Goal: Information Seeking & Learning: Learn about a topic

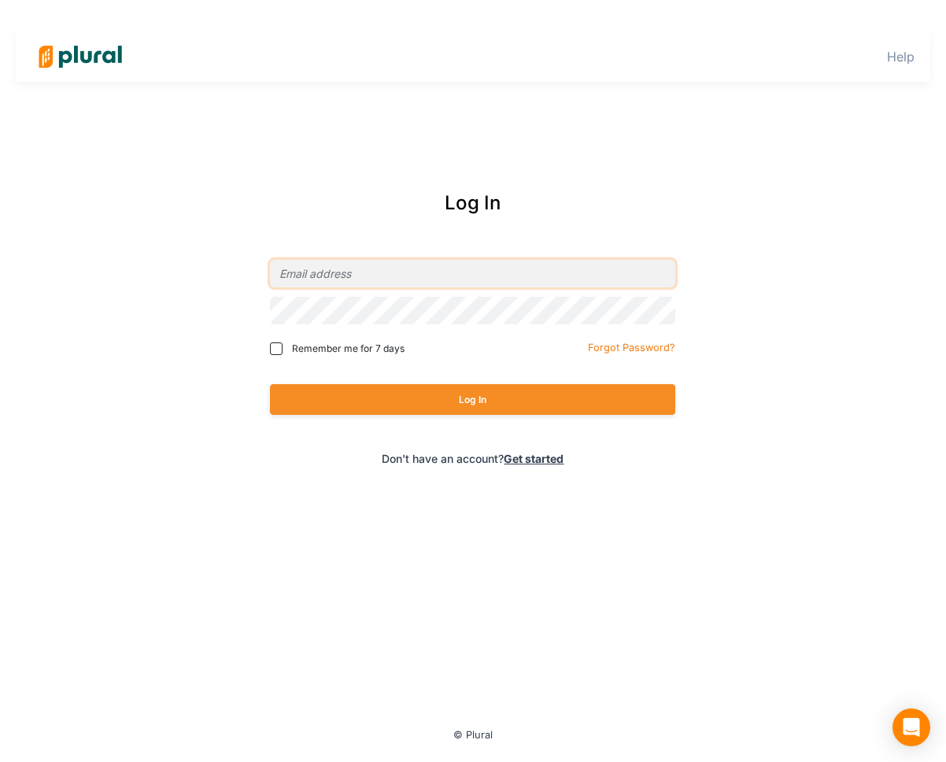
type input "[EMAIL_ADDRESS][DOMAIN_NAME]"
click at [368, 351] on span "Remember me for 7 days" at bounding box center [348, 349] width 113 height 14
click at [283, 351] on input "Remember me for 7 days" at bounding box center [276, 348] width 13 height 13
checkbox input "true"
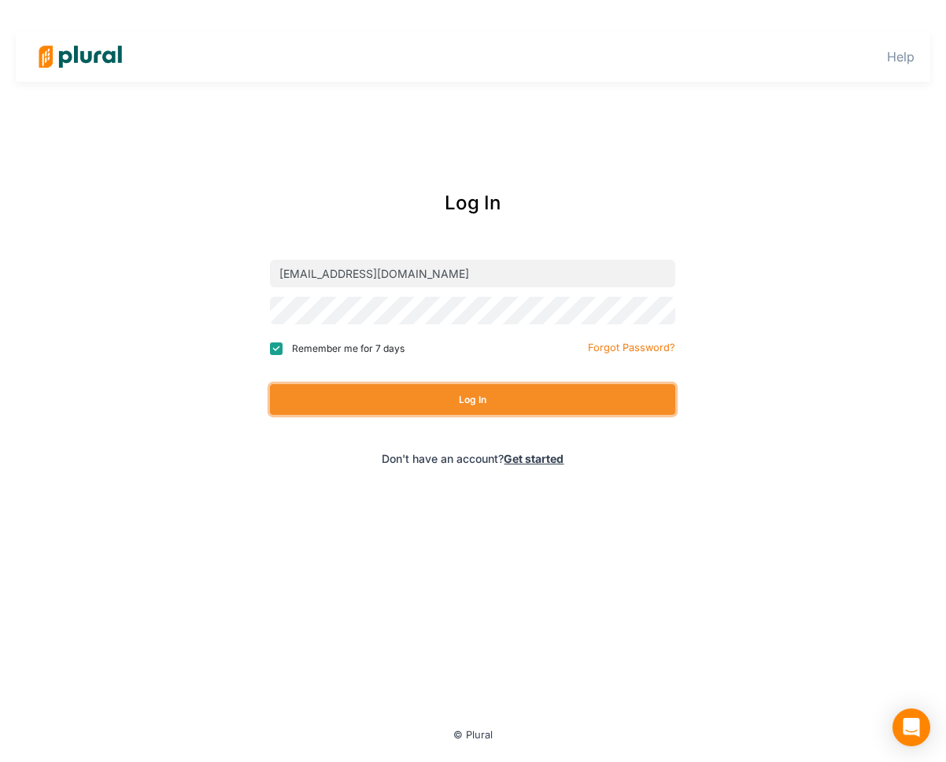
click at [374, 386] on button "Log In" at bounding box center [472, 399] width 405 height 31
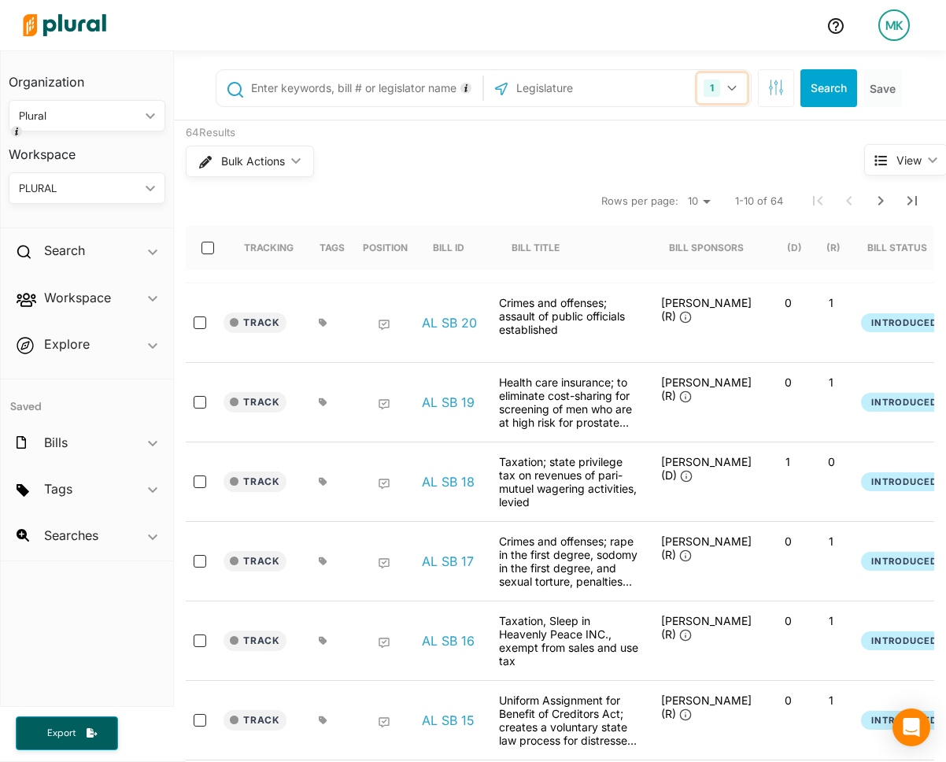
click at [704, 83] on div "1" at bounding box center [712, 88] width 17 height 17
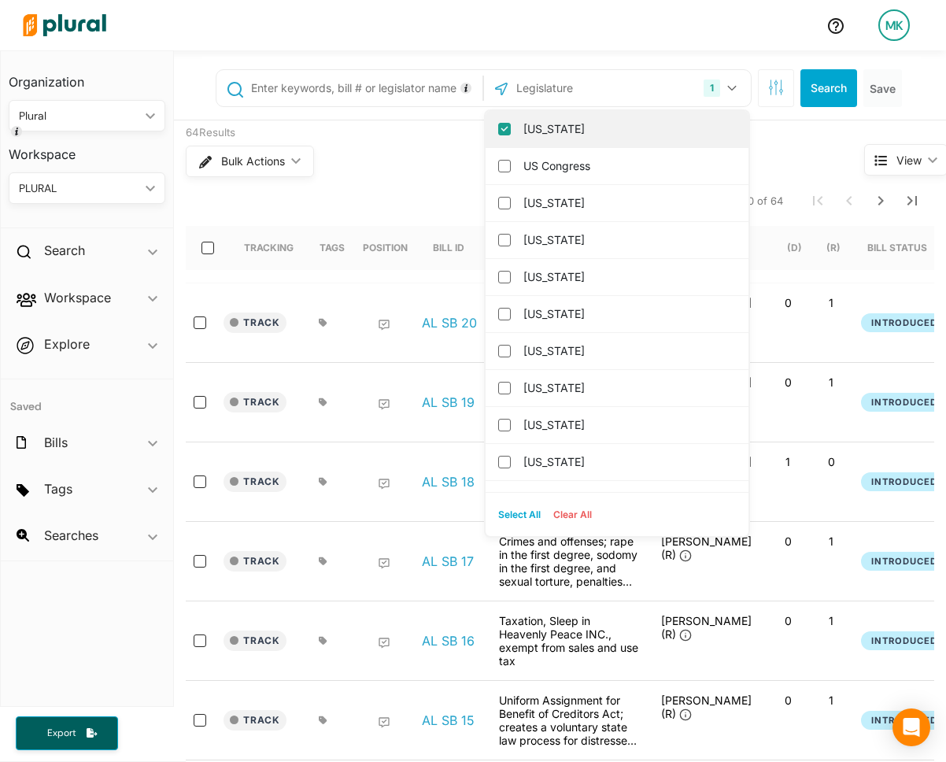
click at [647, 121] on label "Alabama" at bounding box center [627, 129] width 209 height 24
click at [511, 123] on input "Alabama" at bounding box center [504, 129] width 13 height 13
click at [577, 93] on input "text" at bounding box center [599, 88] width 168 height 30
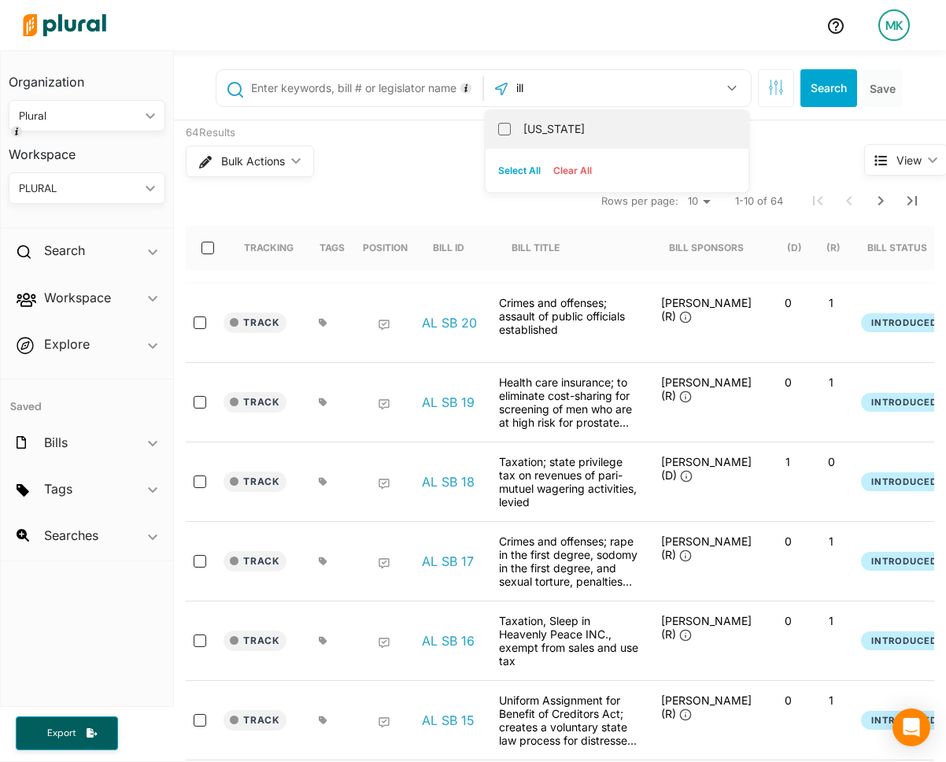
type input "ill"
click at [560, 125] on label "Illinois" at bounding box center [627, 129] width 209 height 24
click at [511, 125] on input "Illinois" at bounding box center [504, 129] width 13 height 13
checkbox input "true"
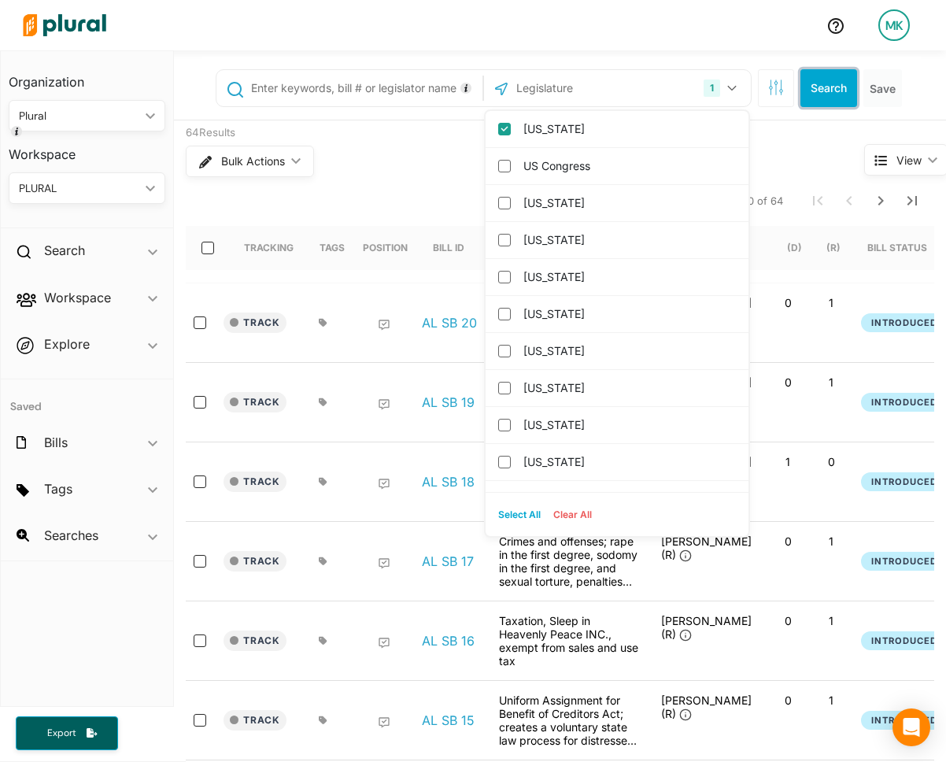
click at [809, 93] on button "Search" at bounding box center [829, 88] width 57 height 38
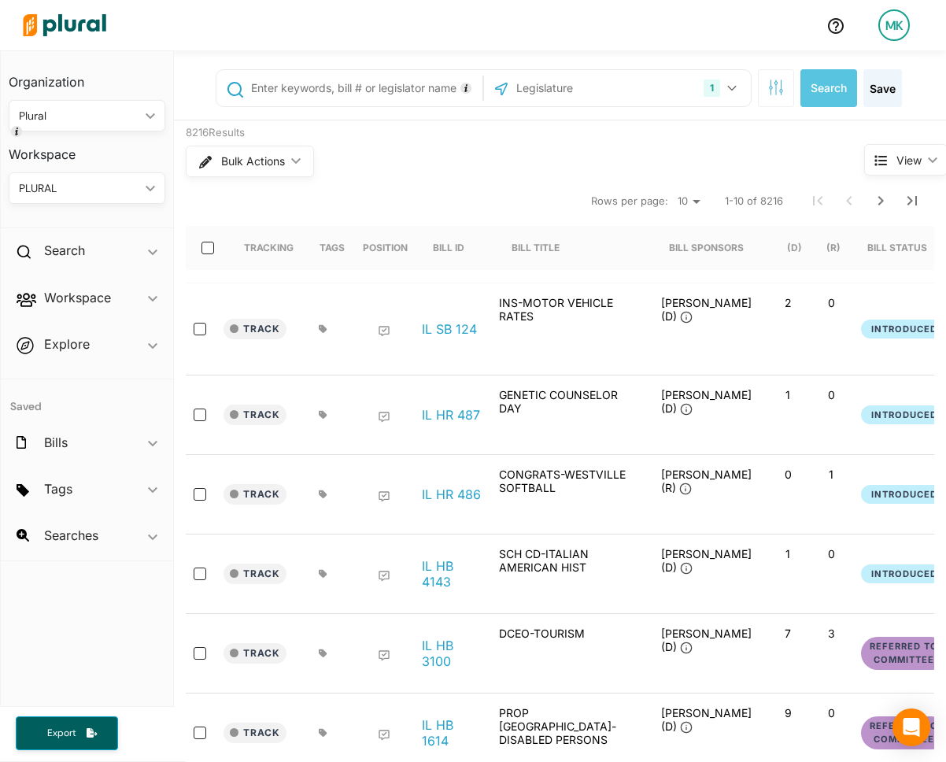
click at [342, 455] on div "Track IL HR 486 CONGRATS-WESTVILLE SOFTBALL Brandun Schweizer (R) 0 1 Introduce…" at bounding box center [773, 495] width 1175 height 80
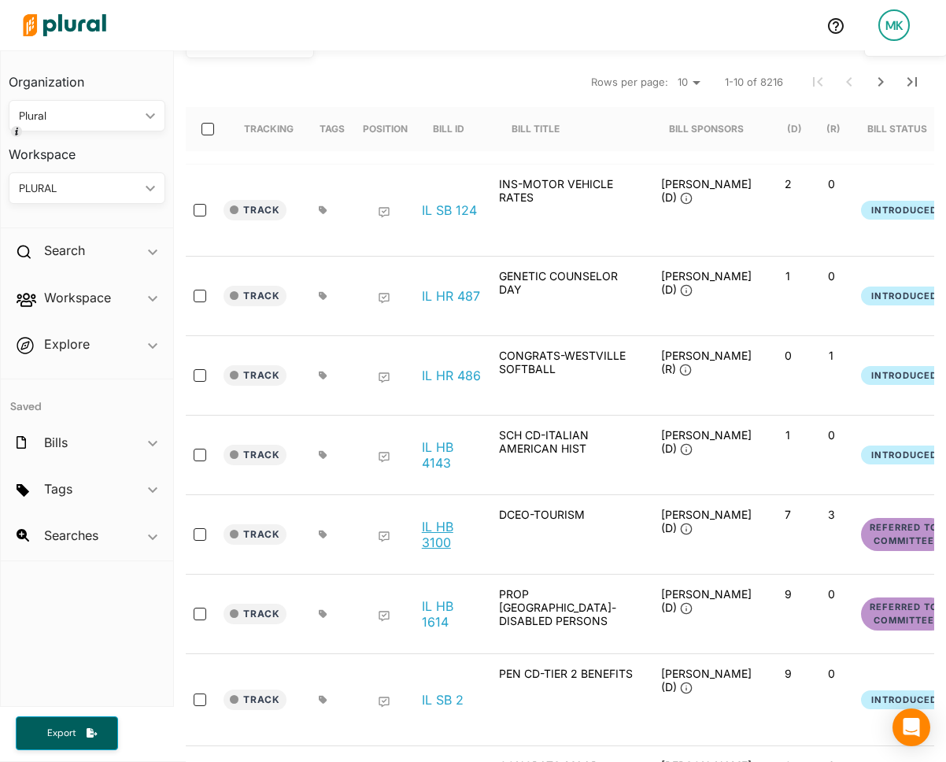
scroll to position [120, 0]
click at [439, 518] on link "IL HB 3100" at bounding box center [452, 533] width 60 height 31
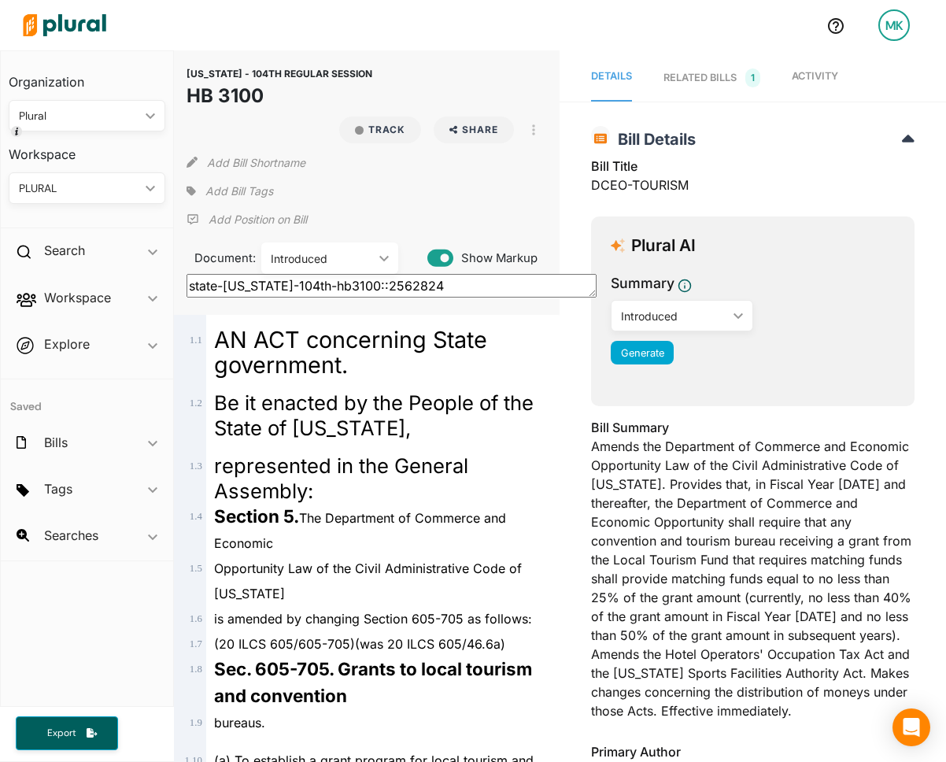
click at [333, 252] on div "Introduced" at bounding box center [322, 258] width 102 height 17
click at [317, 384] on div "Be it enacted by the People of the State of Illinois," at bounding box center [374, 409] width 336 height 63
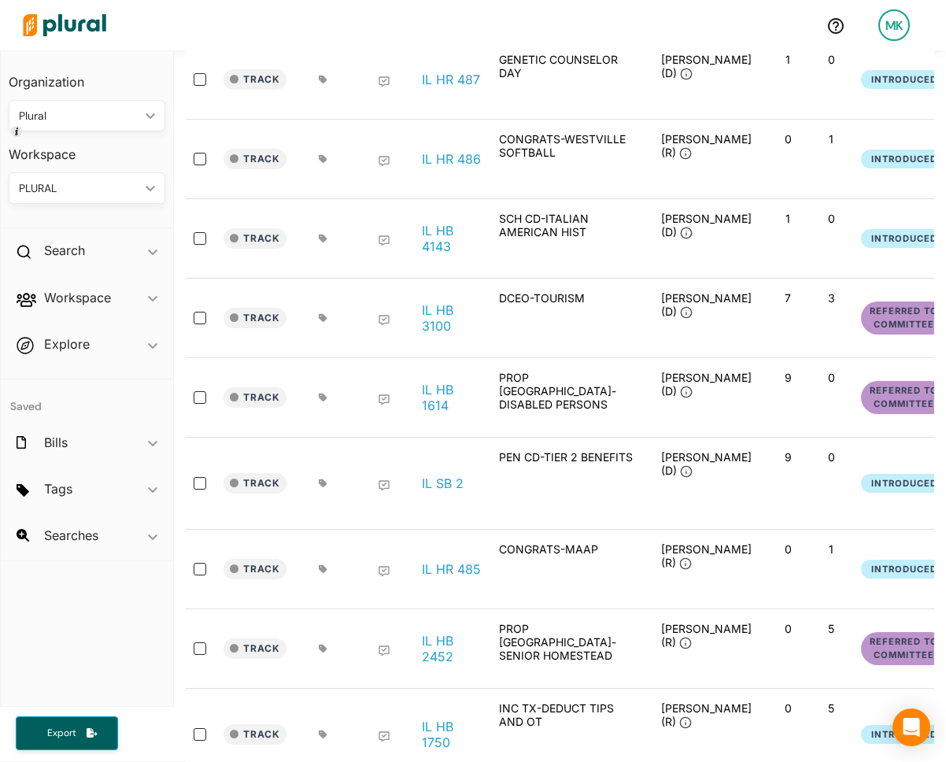
scroll to position [373, 0]
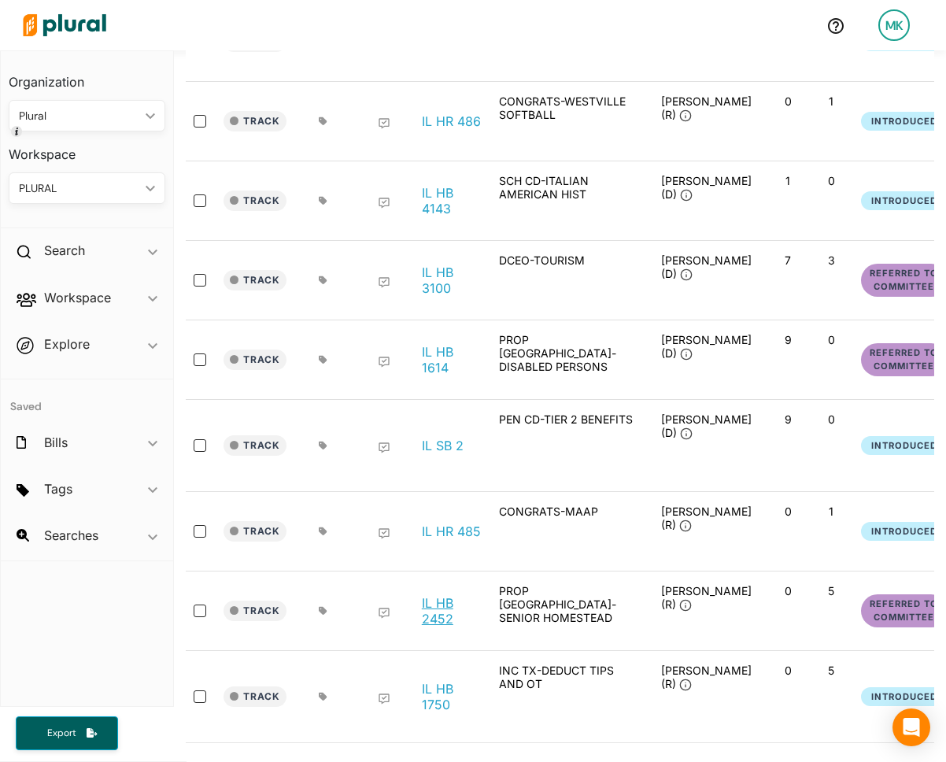
click at [431, 595] on link "IL HB 2452" at bounding box center [452, 610] width 60 height 31
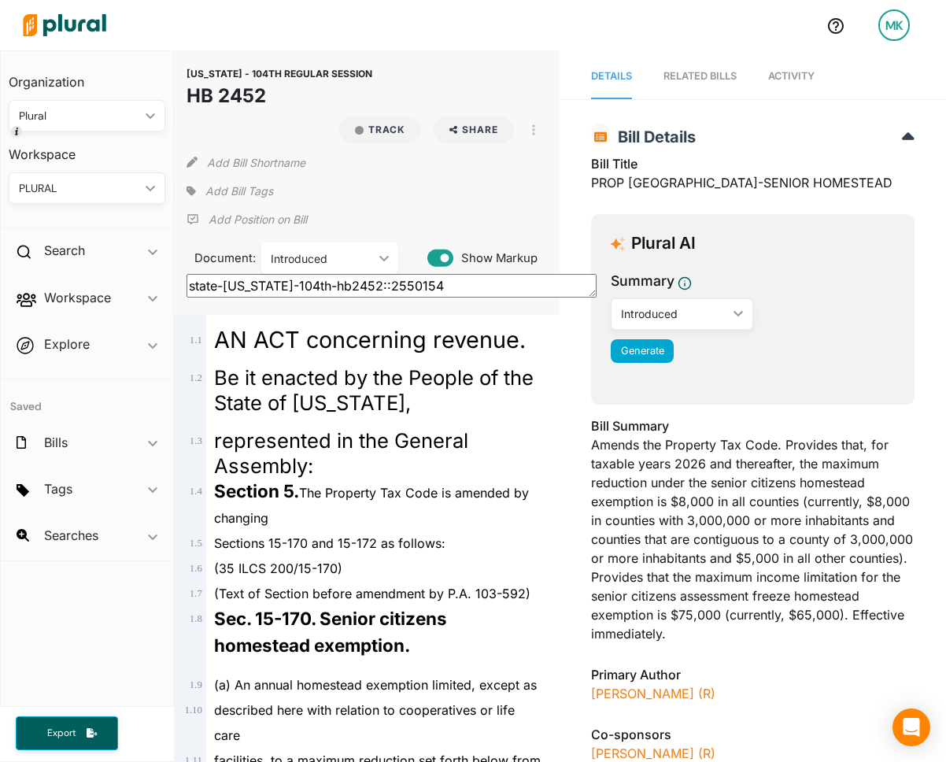
click at [353, 256] on div "Introduced" at bounding box center [322, 258] width 102 height 17
click at [352, 256] on div "Introduced" at bounding box center [322, 258] width 102 height 17
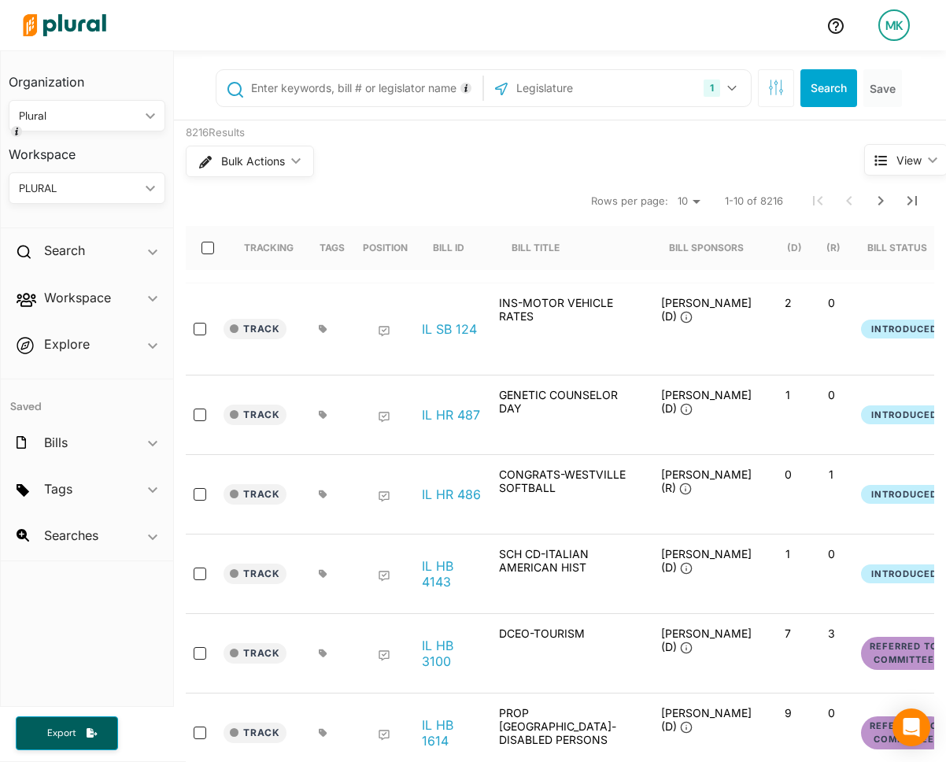
click at [429, 141] on div "Bulk Actions ic_keyboard_arrow_down" at bounding box center [496, 161] width 620 height 41
click at [451, 642] on link "IL HB 3100" at bounding box center [452, 653] width 60 height 31
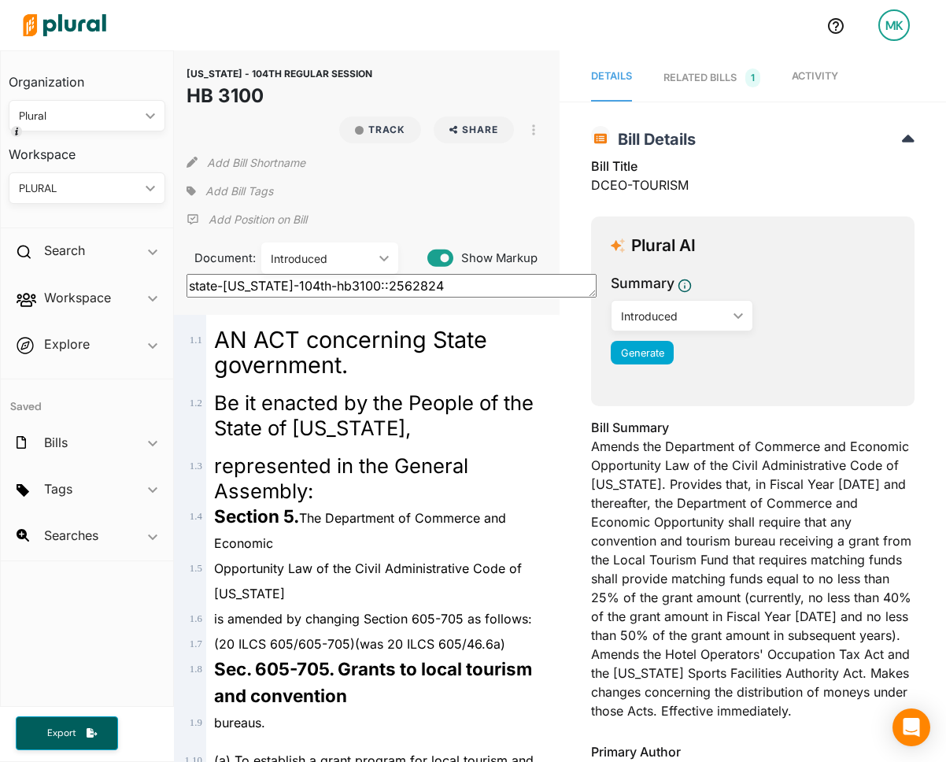
click at [338, 258] on div "Introduced" at bounding box center [322, 258] width 102 height 17
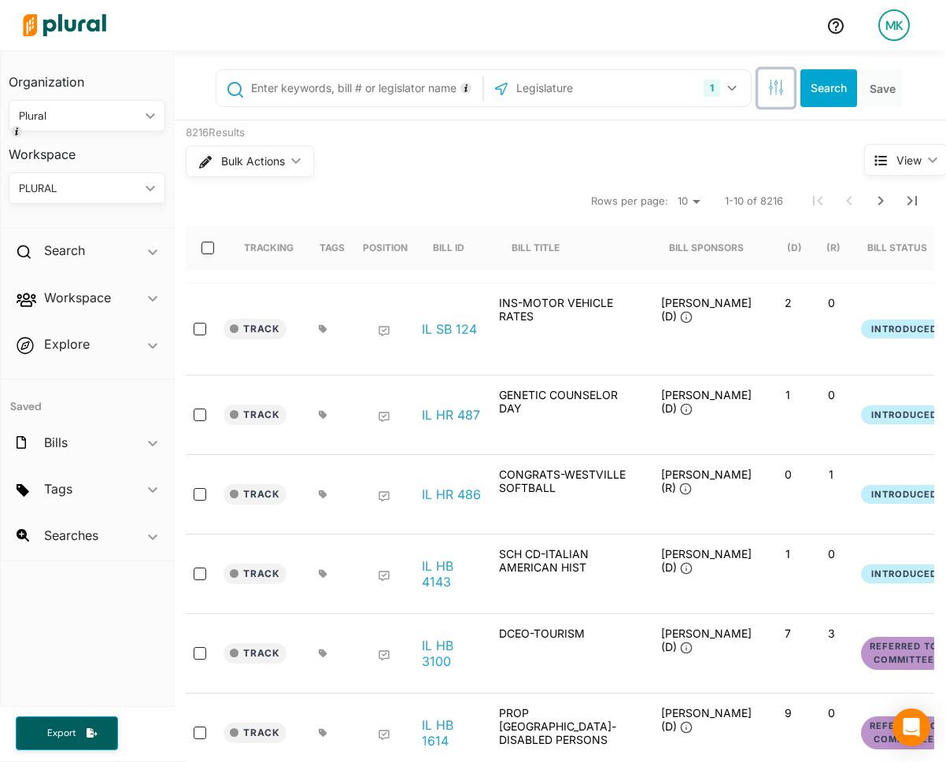
click at [780, 78] on button "button" at bounding box center [776, 88] width 36 height 38
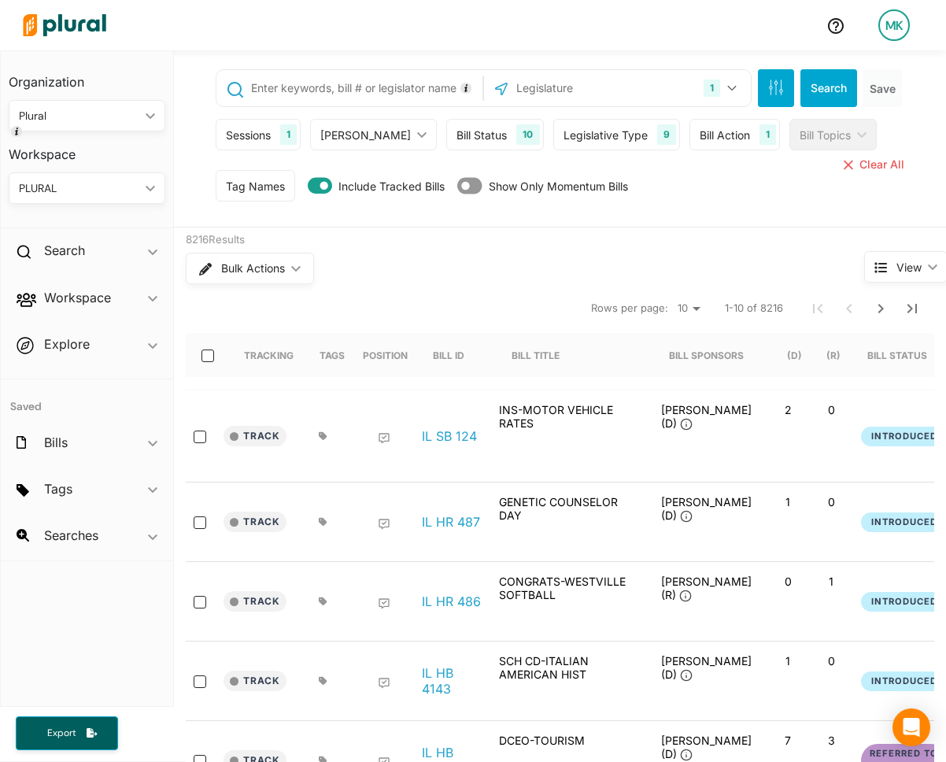
click at [713, 141] on div "Bill Action" at bounding box center [725, 135] width 50 height 17
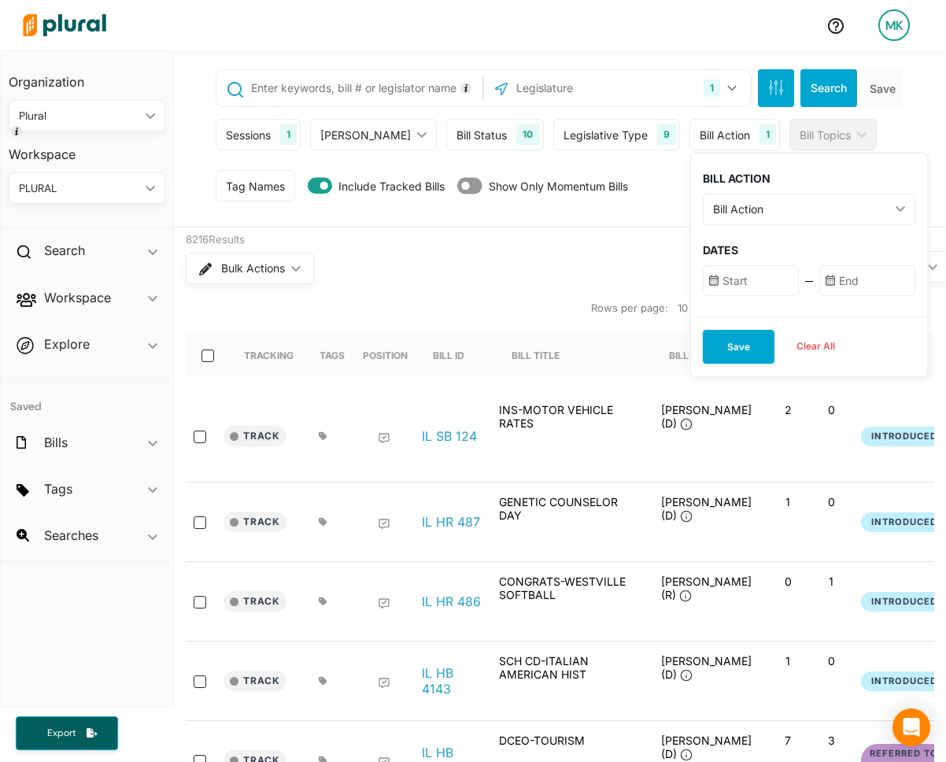
click at [731, 209] on div "Bill Action" at bounding box center [801, 209] width 176 height 17
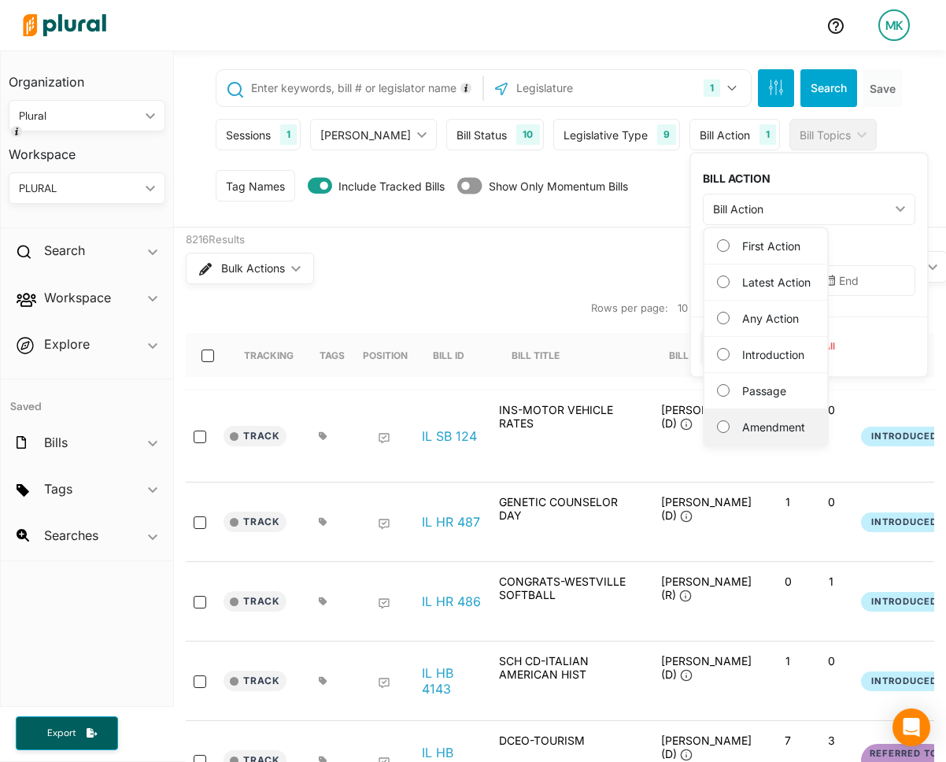
click at [745, 414] on div "Amendment" at bounding box center [766, 427] width 123 height 36
click at [742, 431] on label "Amendment" at bounding box center [776, 427] width 69 height 17
click at [730, 431] on input "Amendment" at bounding box center [723, 426] width 13 height 13
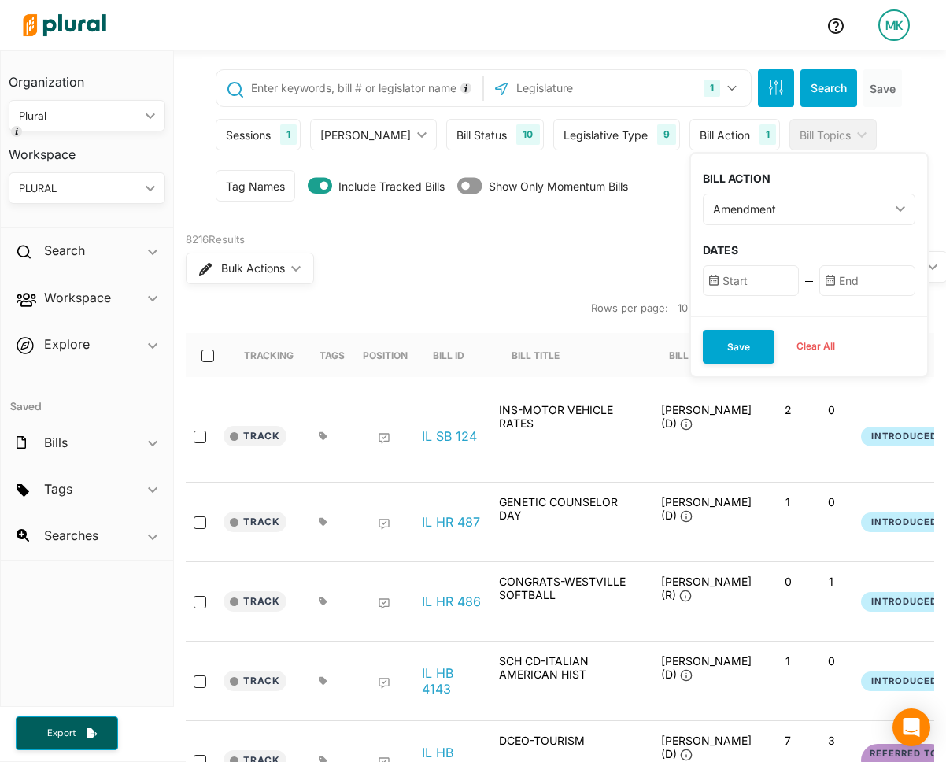
click at [738, 285] on input "text" at bounding box center [751, 280] width 96 height 31
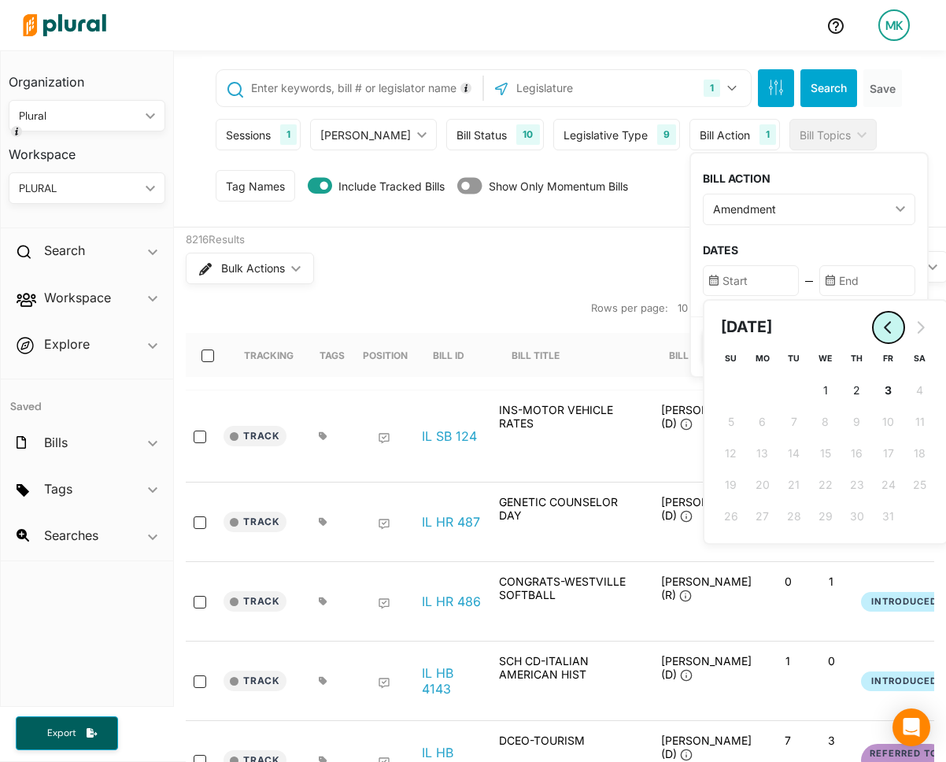
click at [873, 336] on button "Go to previous month" at bounding box center [888, 327] width 31 height 31
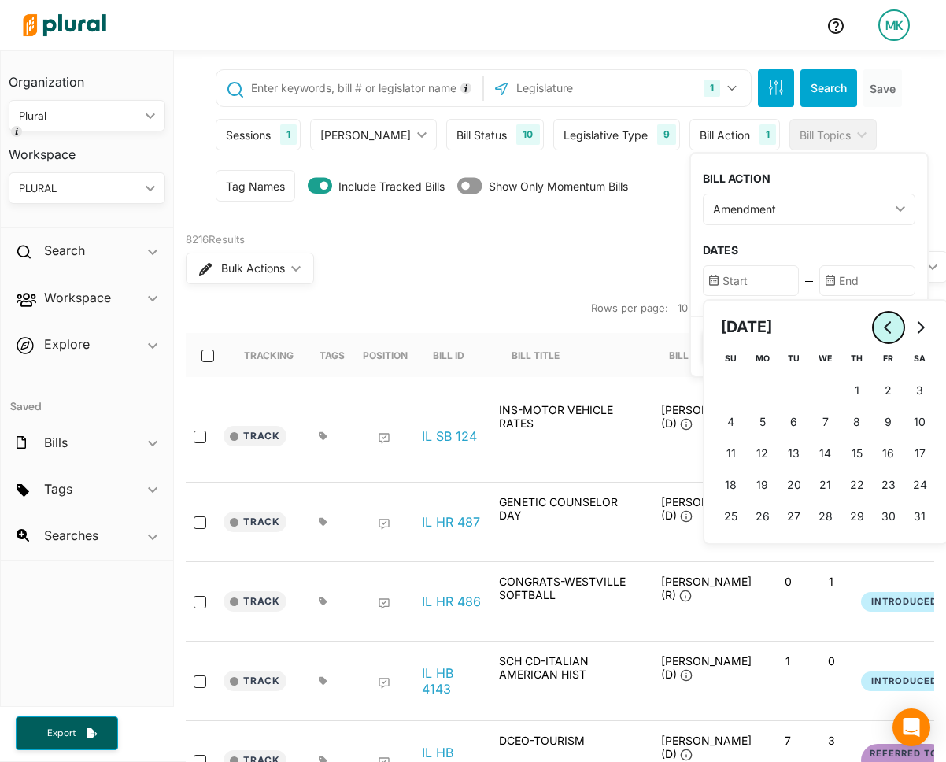
click at [873, 336] on button "Go to previous month" at bounding box center [888, 327] width 31 height 31
click at [904, 391] on button "1 1st February (Saturday)" at bounding box center [919, 390] width 31 height 31
type input "2/1/2025"
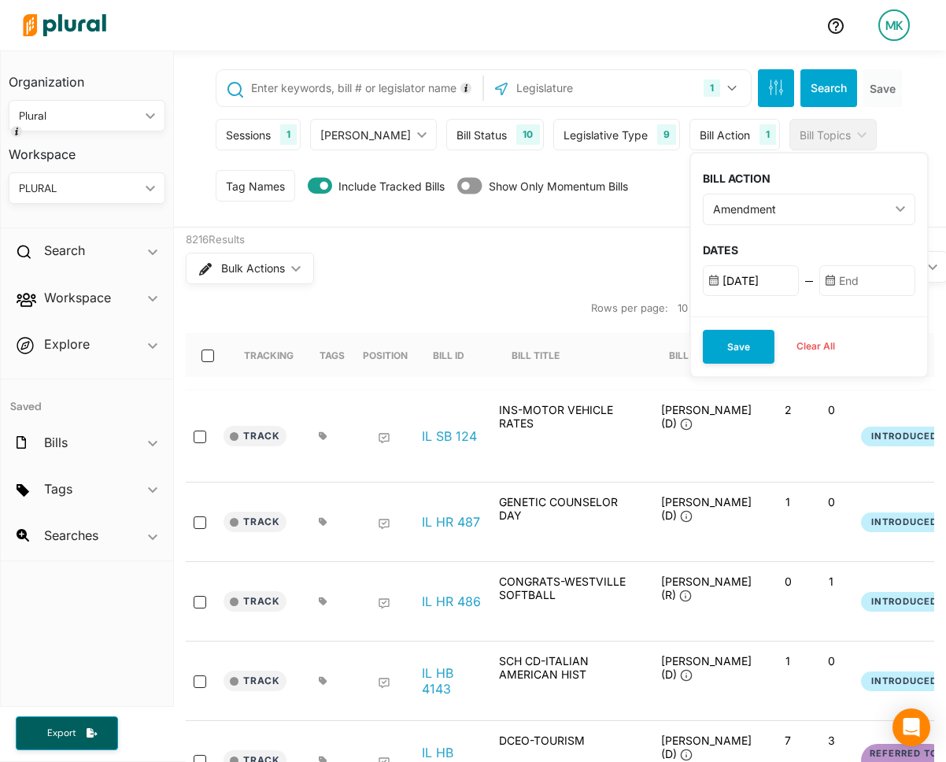
click at [836, 285] on input "text" at bounding box center [867, 280] width 96 height 31
click at [926, 377] on td "1 1st October (Wednesday)" at bounding box center [941, 390] width 31 height 31
click at [940, 384] on span "1" at bounding box center [942, 390] width 5 height 17
type input "10/1/2025"
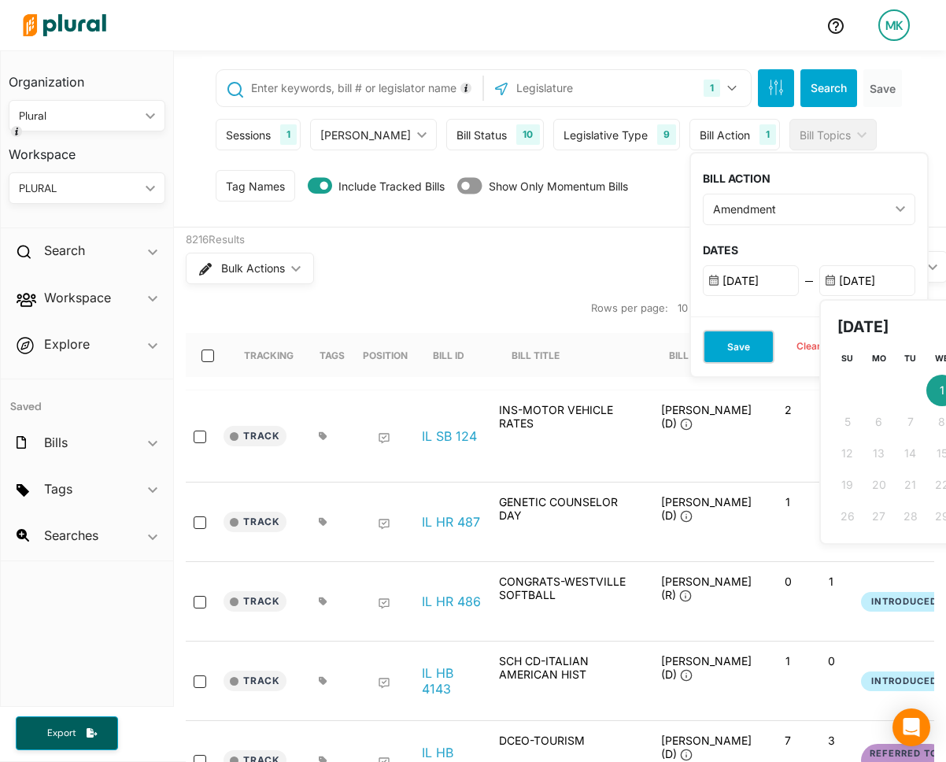
click at [703, 342] on button "Save" at bounding box center [739, 347] width 72 height 34
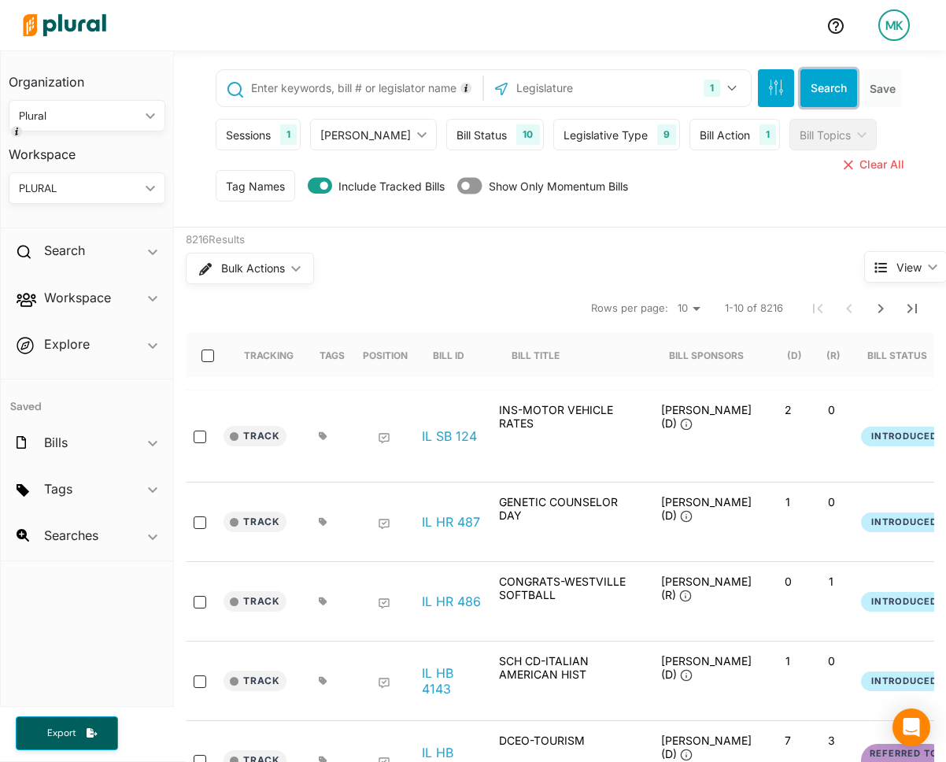
click at [830, 95] on button "Search" at bounding box center [829, 88] width 57 height 38
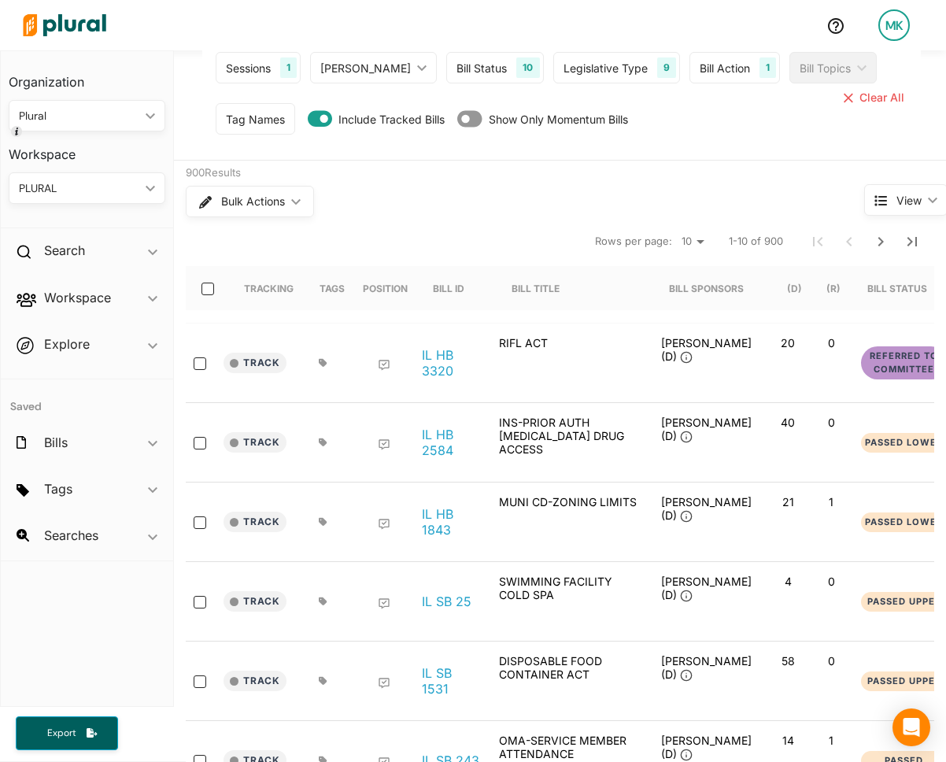
scroll to position [70, 0]
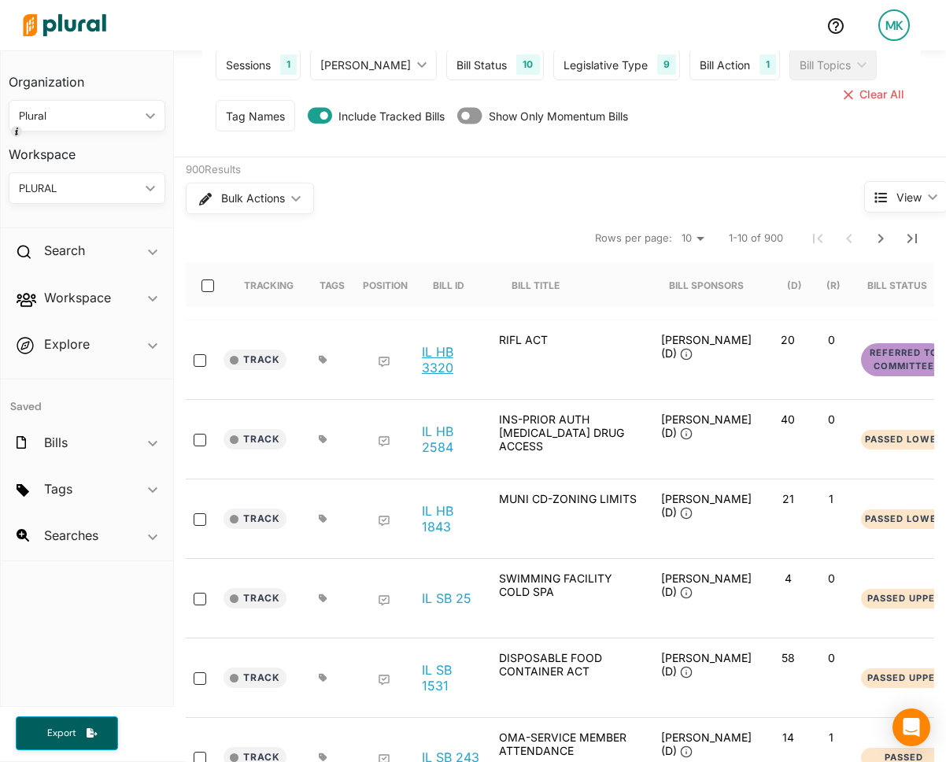
click at [434, 353] on link "IL HB 3320" at bounding box center [452, 359] width 60 height 31
click at [437, 523] on link "IL HB 1843" at bounding box center [452, 518] width 60 height 31
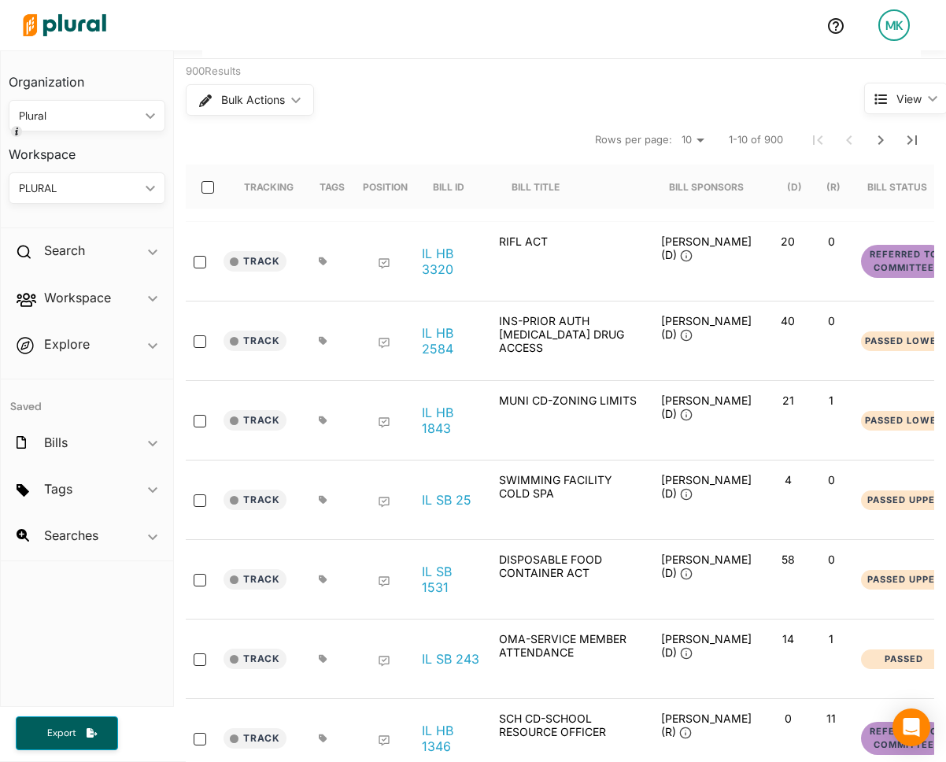
scroll to position [325, 0]
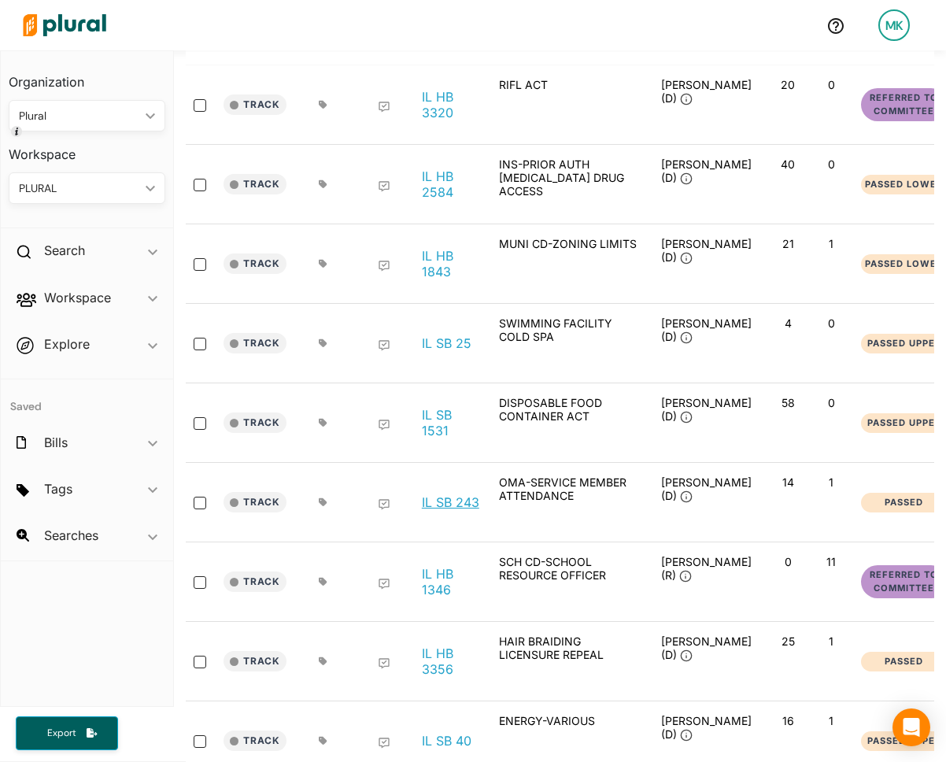
click at [451, 509] on link "IL SB 243" at bounding box center [450, 502] width 57 height 16
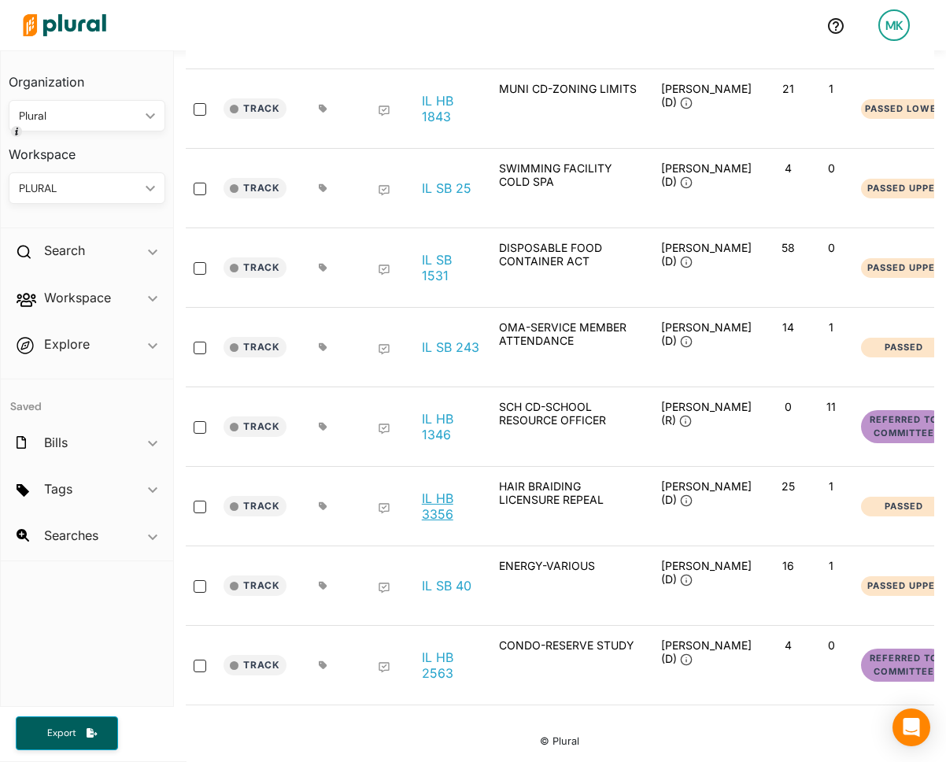
click at [454, 501] on link "IL HB 3356" at bounding box center [452, 505] width 60 height 31
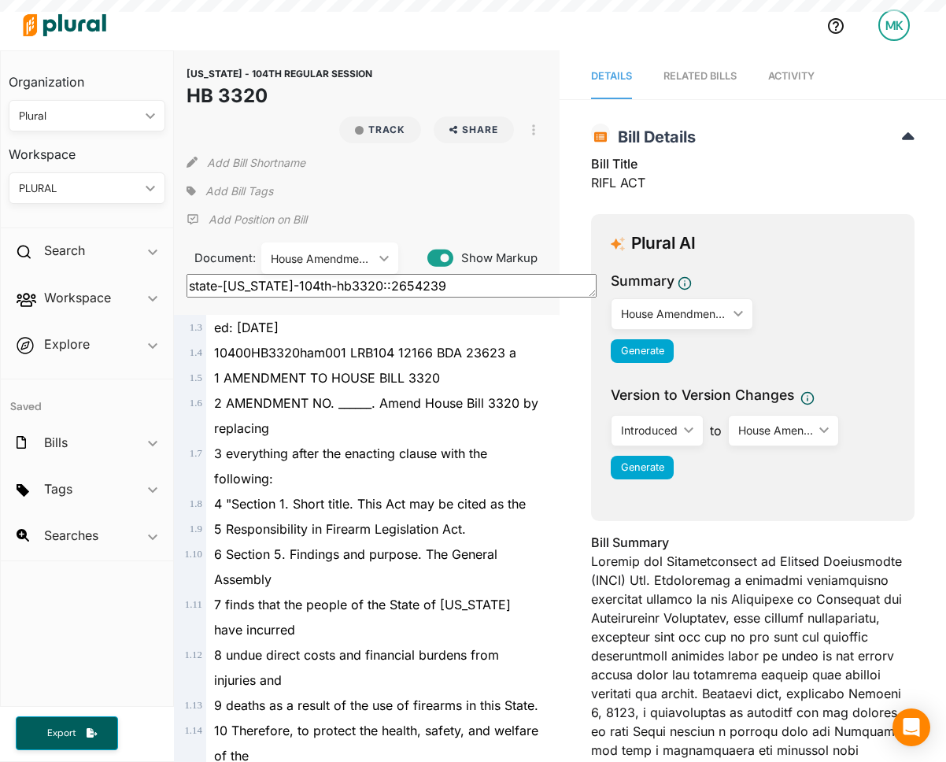
click at [332, 267] on div "House Amendment 001 ic_keyboard_arrow_down" at bounding box center [329, 257] width 137 height 31
click at [349, 416] on div "2 AMENDMENT NO. ______. Amend House Bill 3320 by replacing" at bounding box center [374, 415] width 336 height 50
click at [316, 424] on div "2 AMENDMENT NO. ______. Amend House Bill 3320 by replacing" at bounding box center [374, 415] width 336 height 50
click at [329, 259] on div "House Amendment 001" at bounding box center [322, 258] width 102 height 17
click at [335, 441] on div "3 everything after the enacting clause with the following:" at bounding box center [374, 466] width 336 height 50
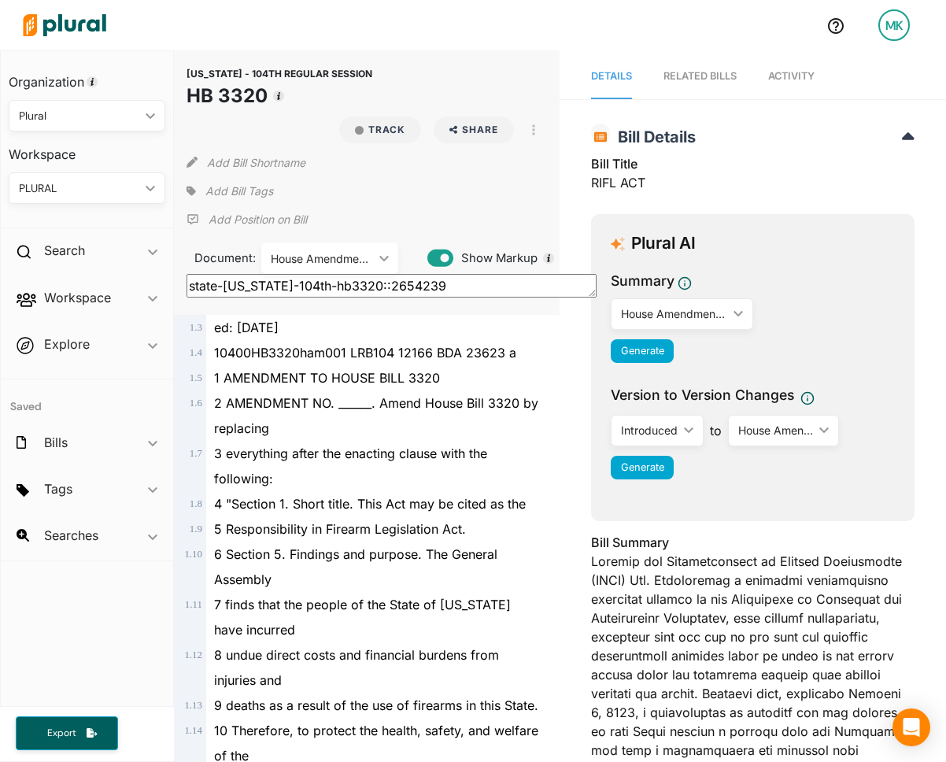
click at [364, 258] on div "House Amendment 001" at bounding box center [322, 258] width 102 height 17
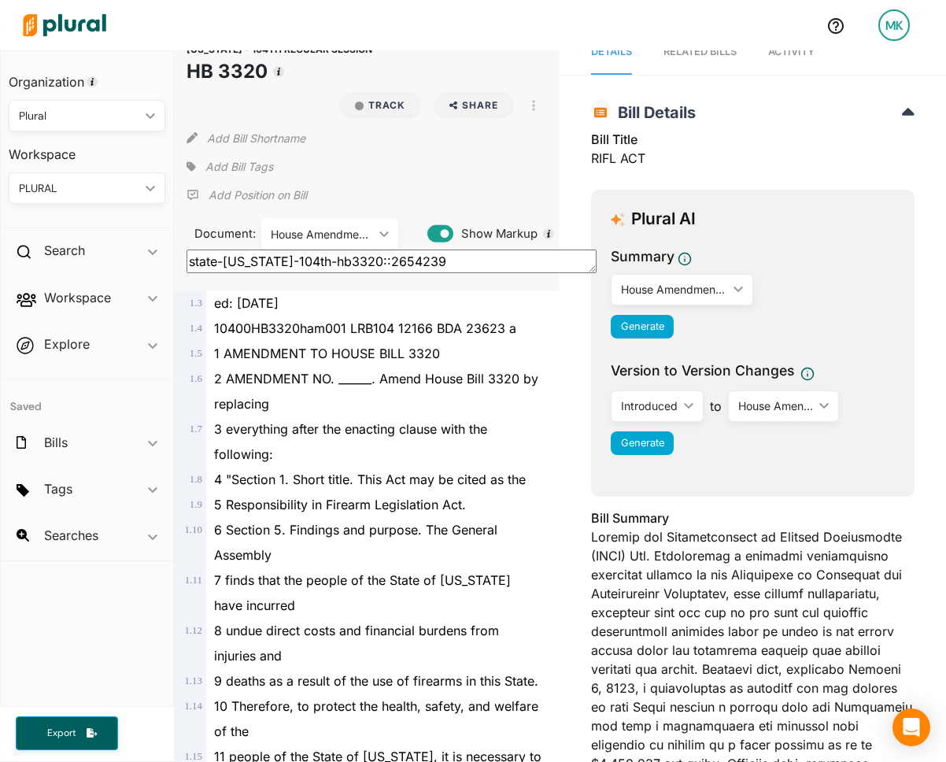
click at [377, 458] on div "3 everything after the enacting clause with the following:" at bounding box center [374, 441] width 336 height 50
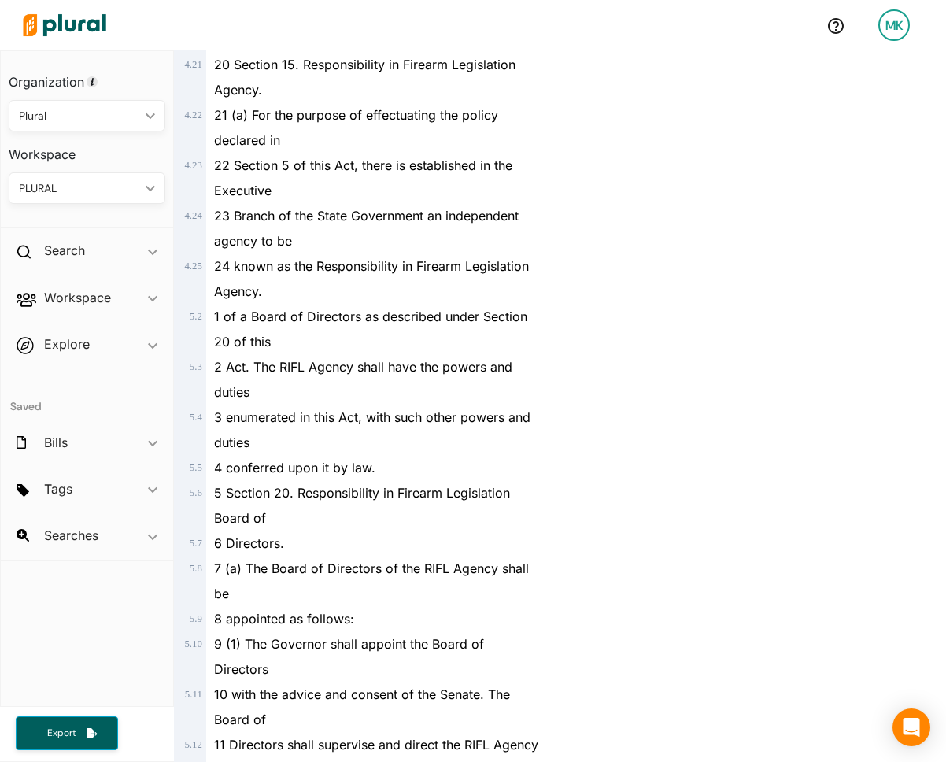
scroll to position [0, 0]
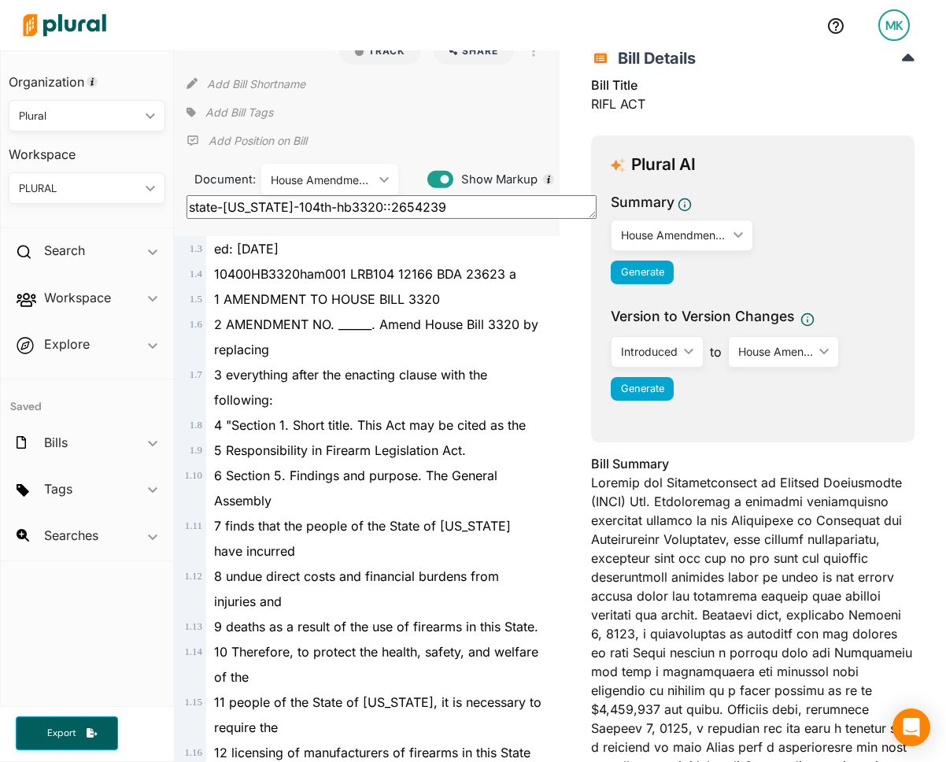
scroll to position [80, 0]
click at [383, 385] on div "3 everything after the enacting clause with the following:" at bounding box center [374, 386] width 336 height 50
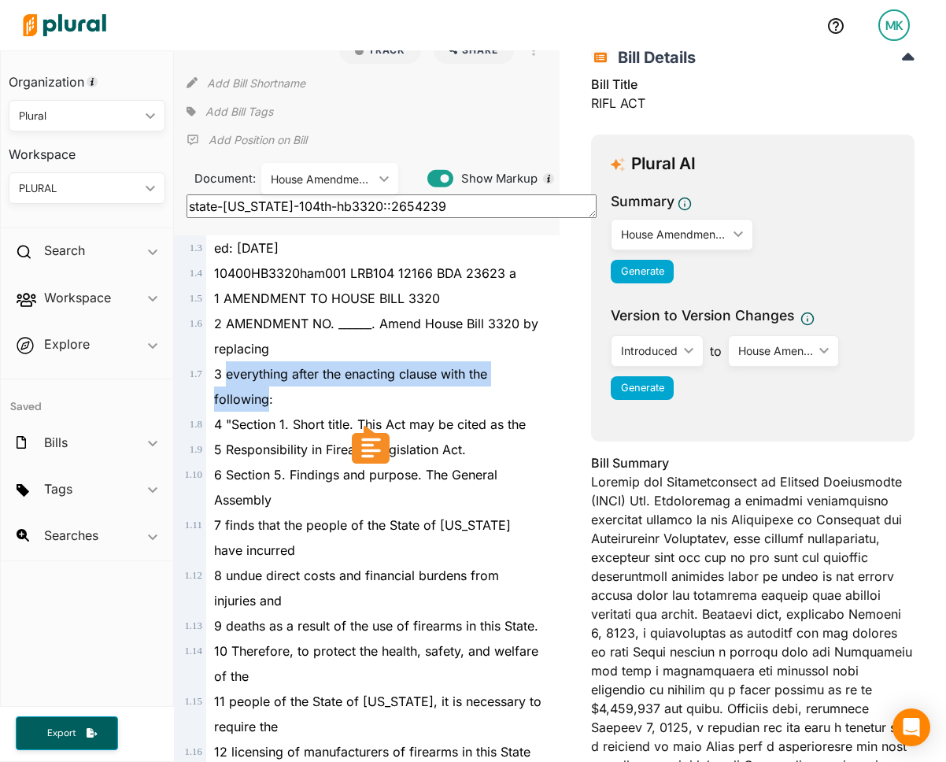
drag, startPoint x: 226, startPoint y: 374, endPoint x: 267, endPoint y: 402, distance: 49.8
click at [267, 402] on span "3 everything after the enacting clause with the following:" at bounding box center [350, 386] width 273 height 41
copy span "everything after the enacting clause with the following"
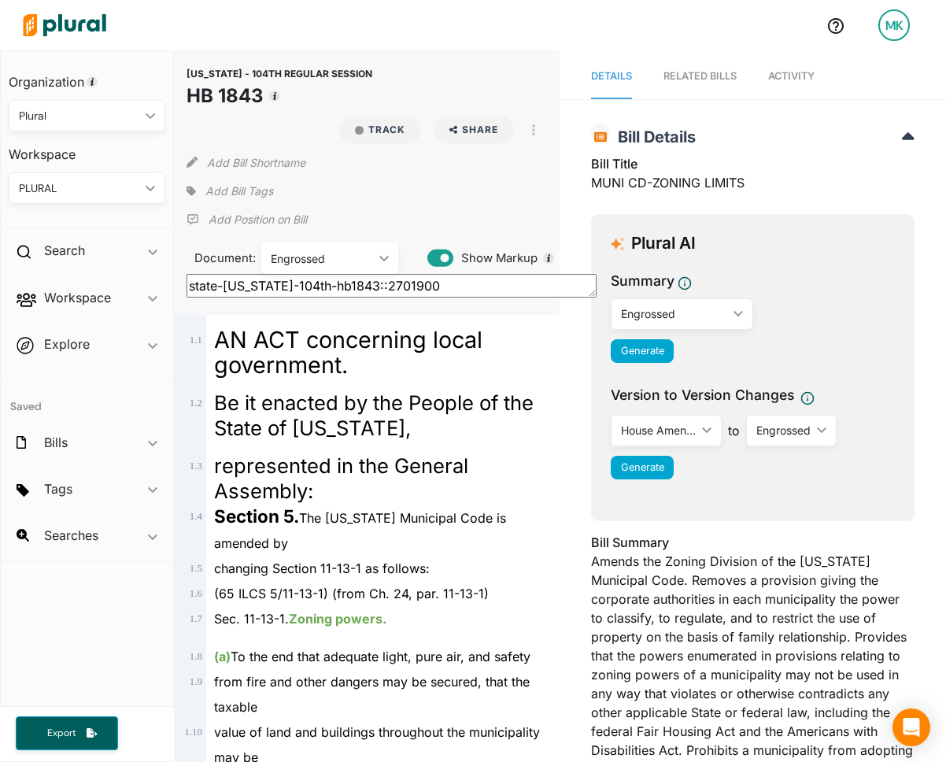
click at [349, 264] on div "Engrossed" at bounding box center [322, 258] width 102 height 17
click at [338, 328] on div "House Amendment 001" at bounding box center [332, 331] width 116 height 13
type textarea "state-il-104th-hb1843::2694946"
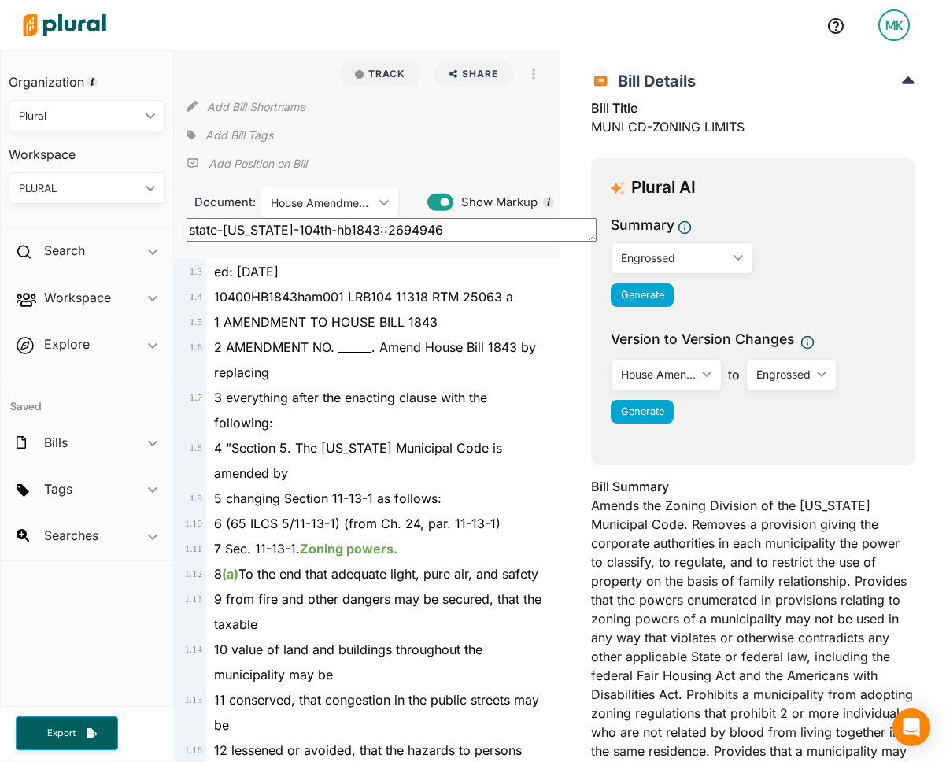
scroll to position [60, 0]
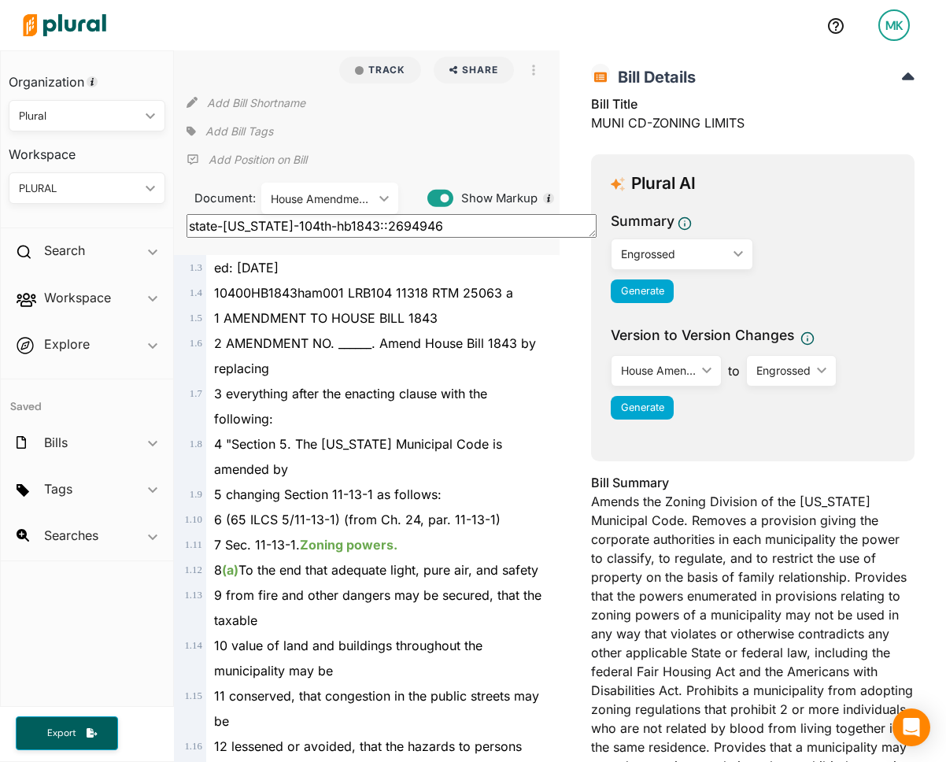
click at [361, 195] on div "House Amendment 001" at bounding box center [322, 198] width 102 height 17
click at [358, 199] on div "House Amendment 001" at bounding box center [322, 198] width 102 height 17
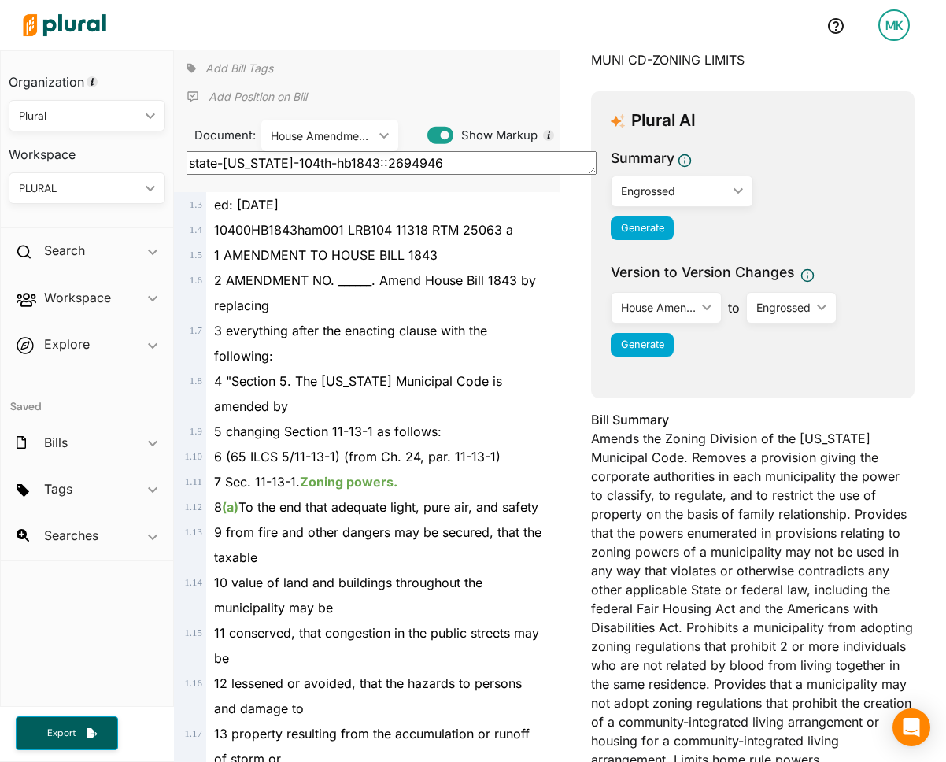
scroll to position [127, 0]
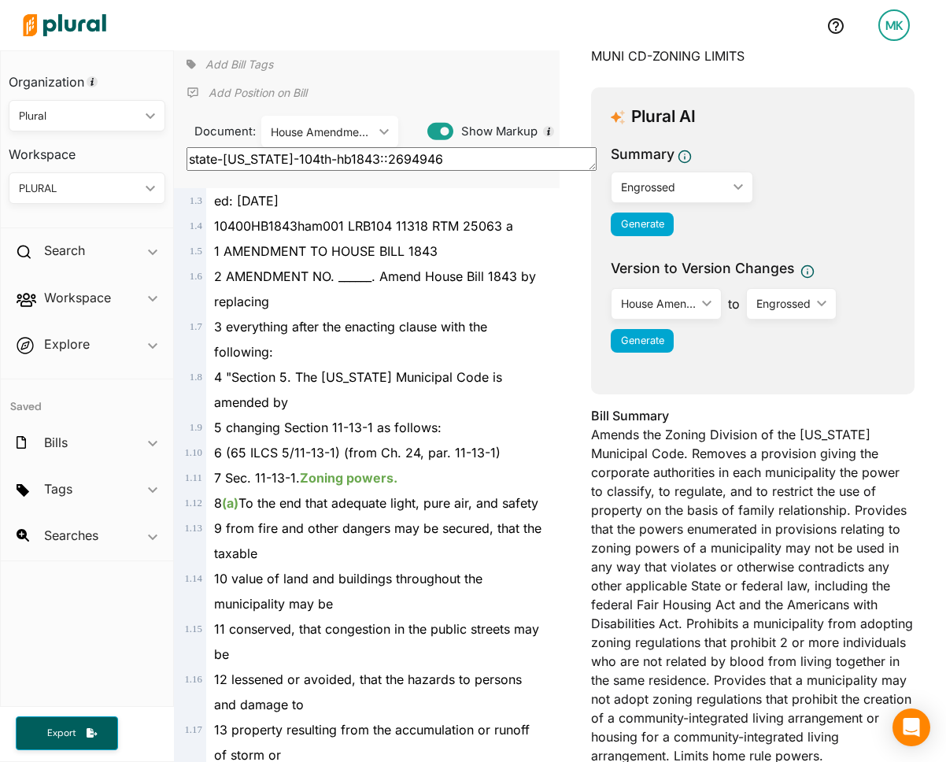
click at [364, 405] on div "4 "Section 5. The Illinois Municipal Code is amended by" at bounding box center [374, 389] width 336 height 50
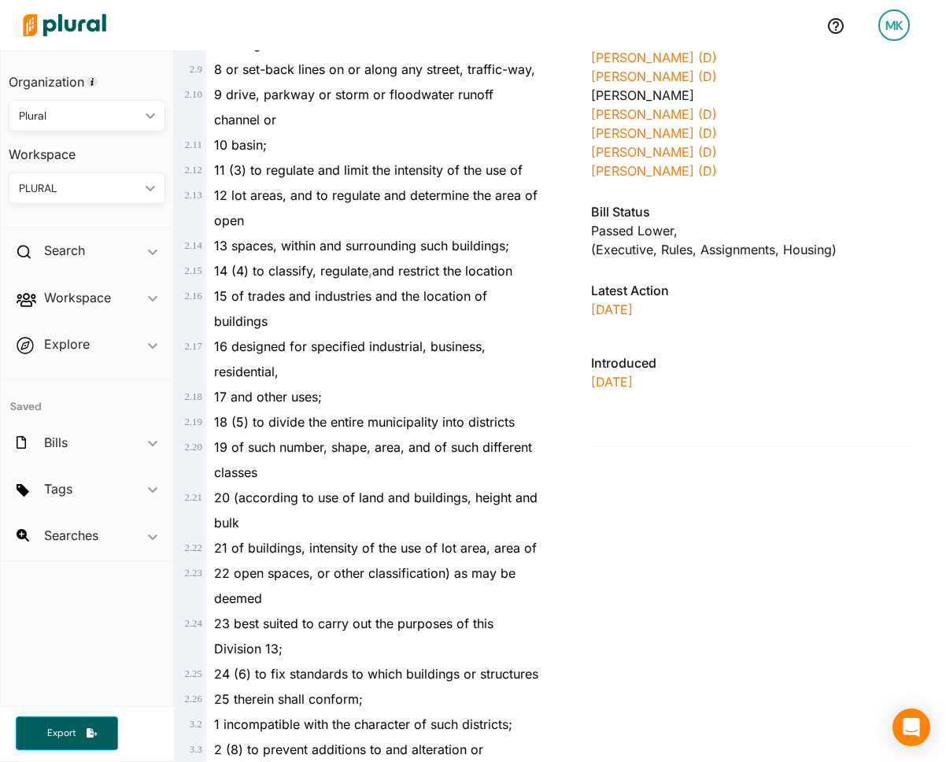
scroll to position [0, 0]
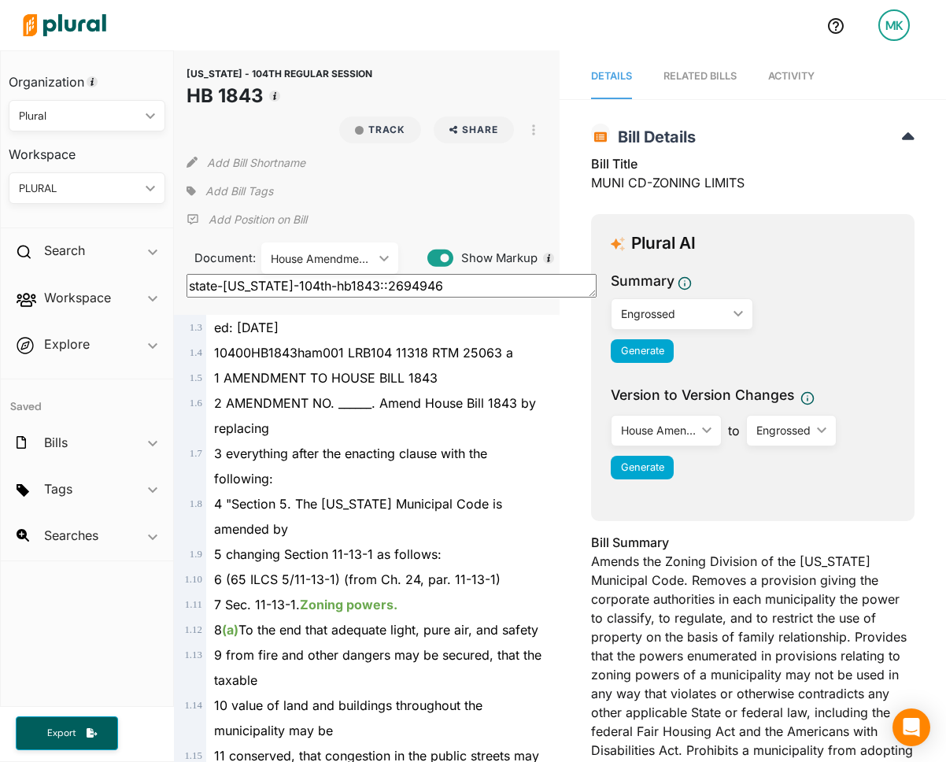
click at [357, 420] on div "2 AMENDMENT NO. ______. Amend House Bill 1843 by replacing" at bounding box center [374, 415] width 336 height 50
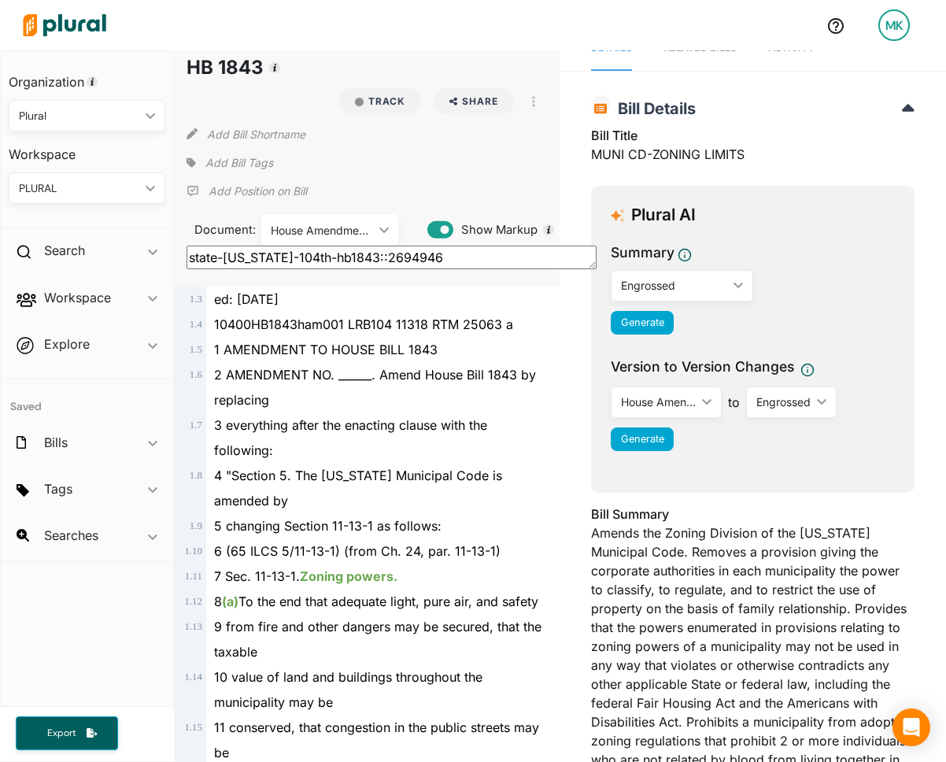
scroll to position [31, 0]
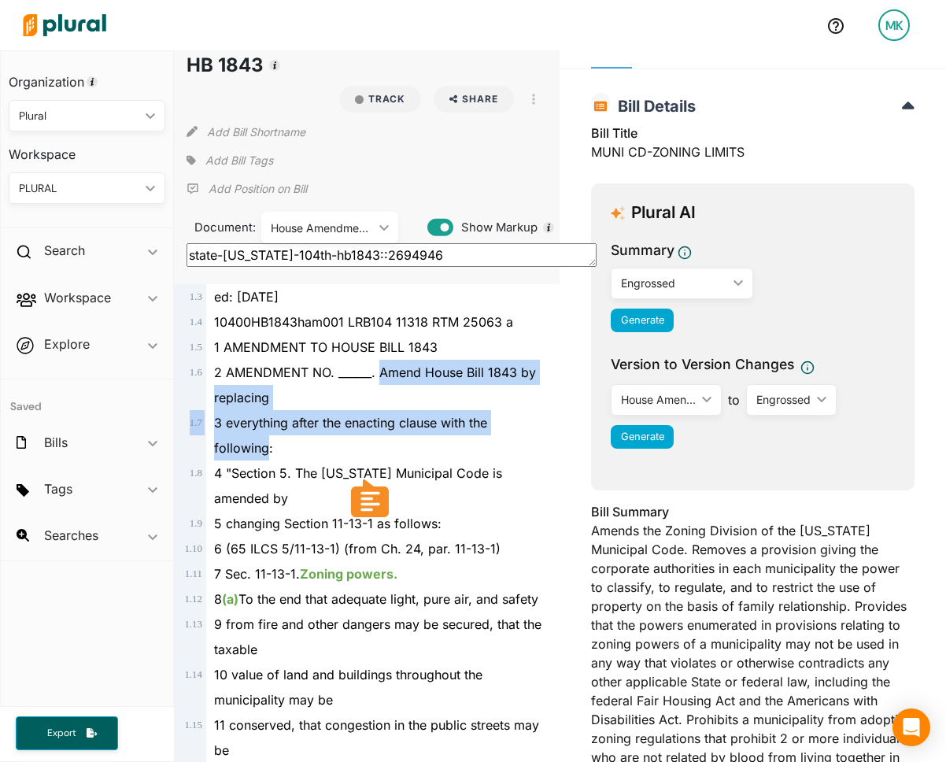
drag, startPoint x: 380, startPoint y: 370, endPoint x: 267, endPoint y: 447, distance: 137.1
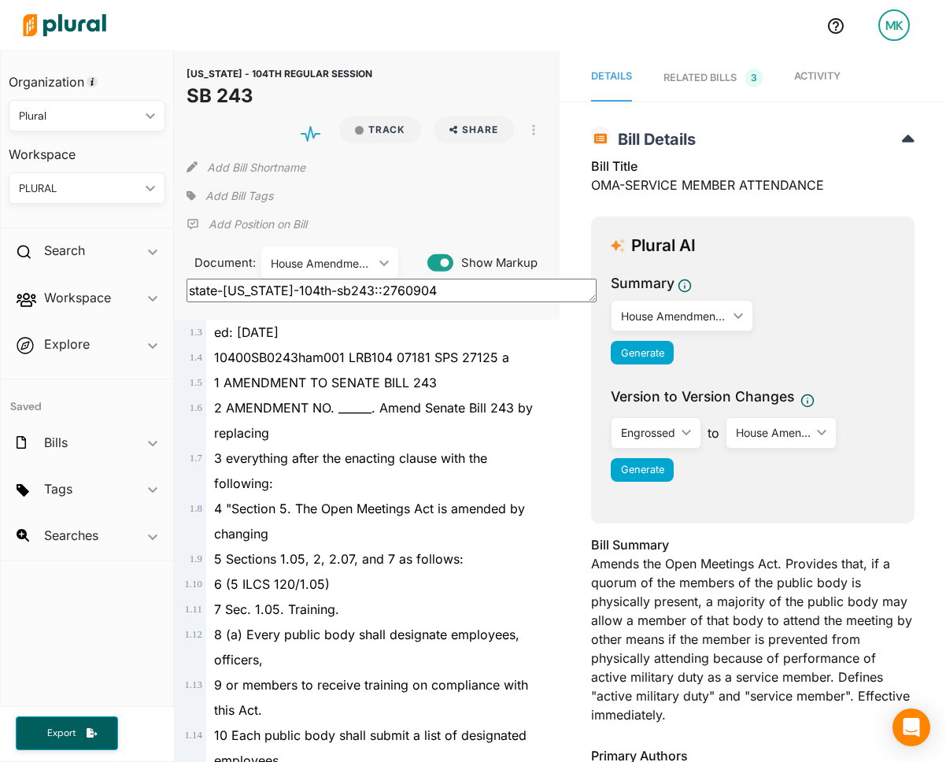
click at [346, 261] on div "House Amendment 001" at bounding box center [322, 263] width 102 height 17
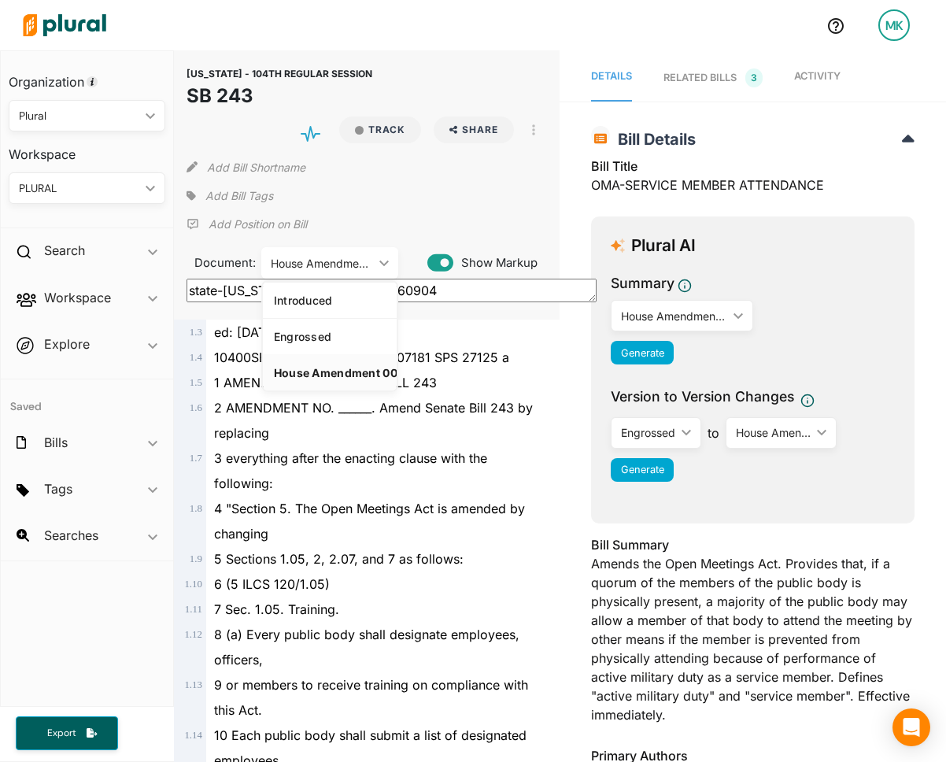
click at [345, 261] on div "House Amendment 001" at bounding box center [322, 263] width 102 height 17
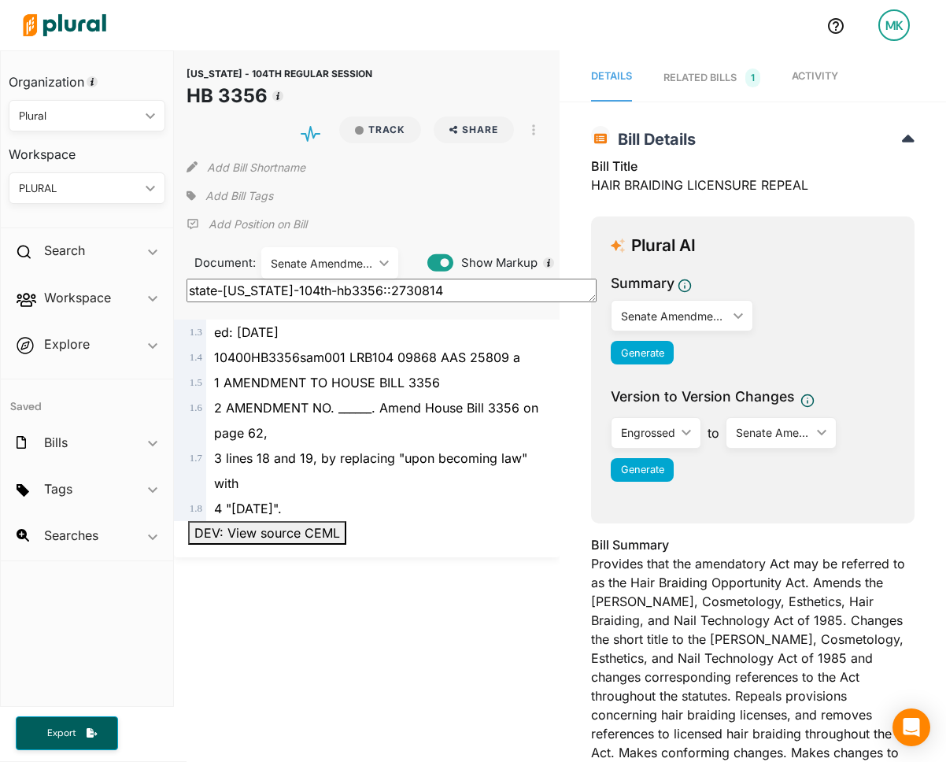
click at [328, 268] on div "Senate Amendment 001" at bounding box center [322, 263] width 102 height 17
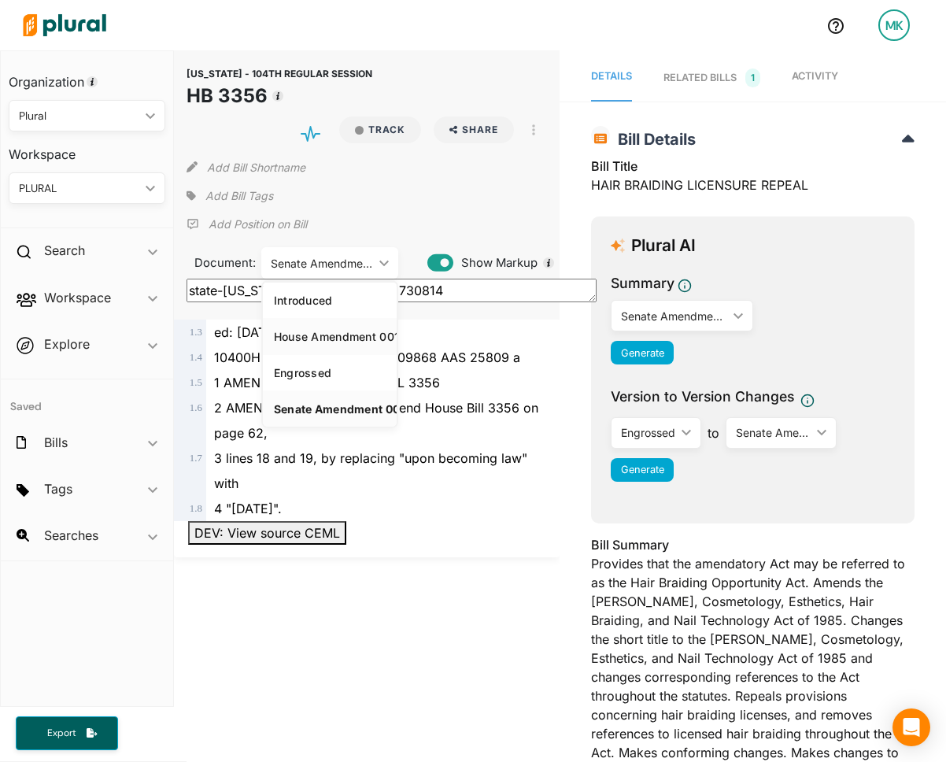
click at [332, 340] on div "House Amendment 001" at bounding box center [332, 336] width 116 height 13
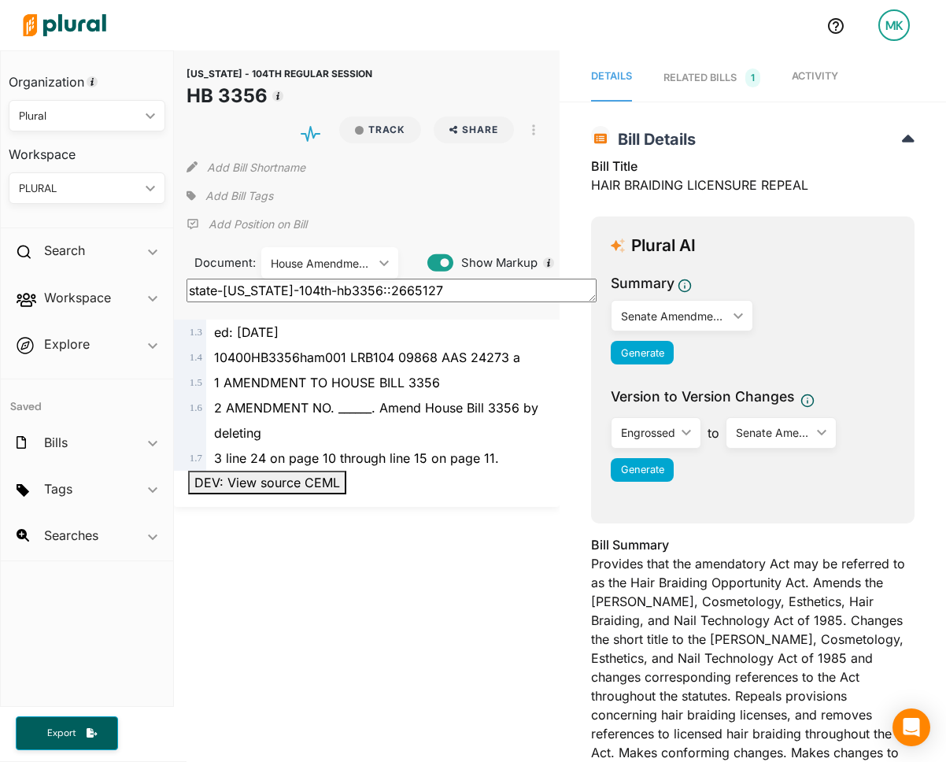
click at [331, 260] on div "House Amendment 001" at bounding box center [322, 263] width 102 height 17
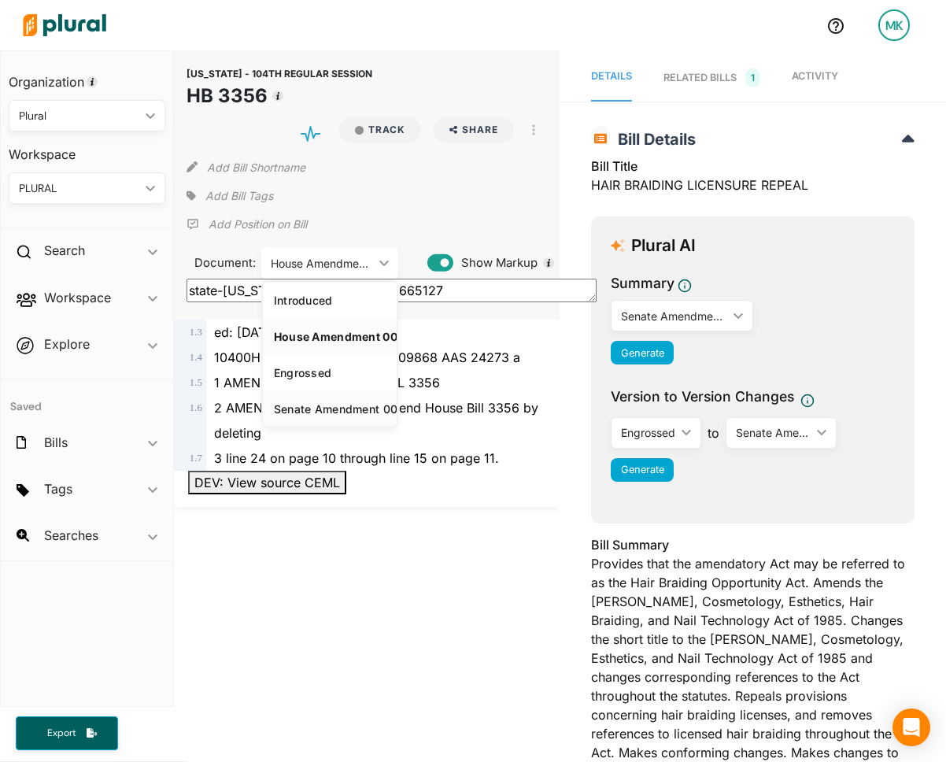
click at [320, 409] on div "Senate Amendment 001" at bounding box center [332, 408] width 116 height 13
type textarea "state-[US_STATE]-104th-hb3356::2730814"
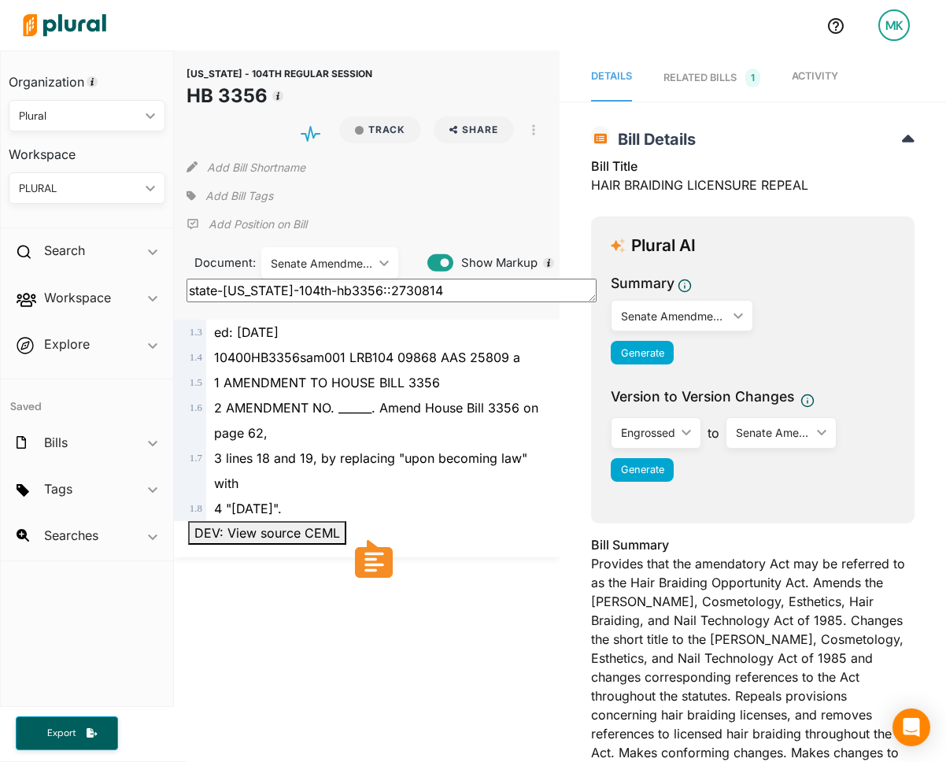
drag, startPoint x: 358, startPoint y: 504, endPoint x: 213, endPoint y: 336, distance: 221.6
click at [213, 336] on div "1 . 3 ed: [DATE] 1 . 4 10400HB3356sam001 LRB104 09868 AAS 25809 a 1 . 5 1 AMEND…" at bounding box center [367, 421] width 374 height 202
copy div "ed: [DATE] 1 . 4 10400HB3356sam001 LRB104 09868 AAS 25809 a 1 . 5 1 AMENDMENT T…"
